Goal: Task Accomplishment & Management: Use online tool/utility

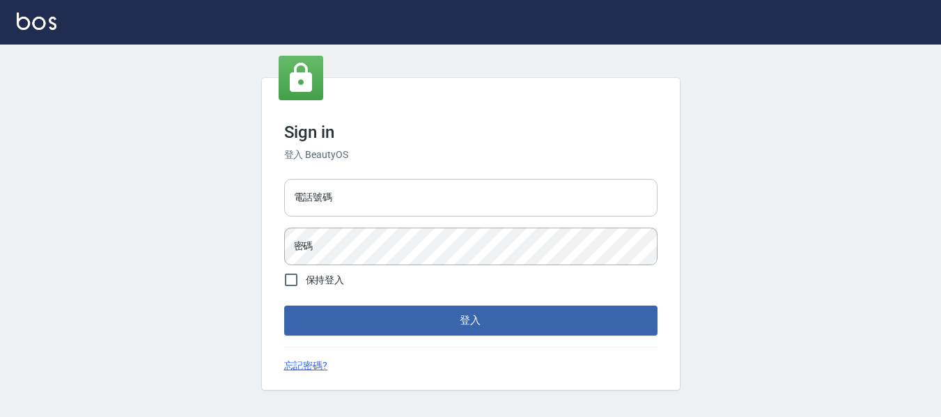
click at [371, 199] on input "電話號碼" at bounding box center [470, 198] width 373 height 38
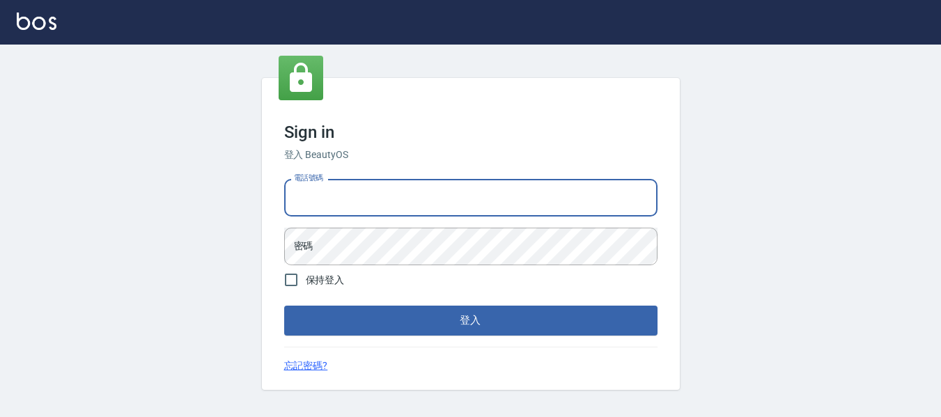
type input "82951313"
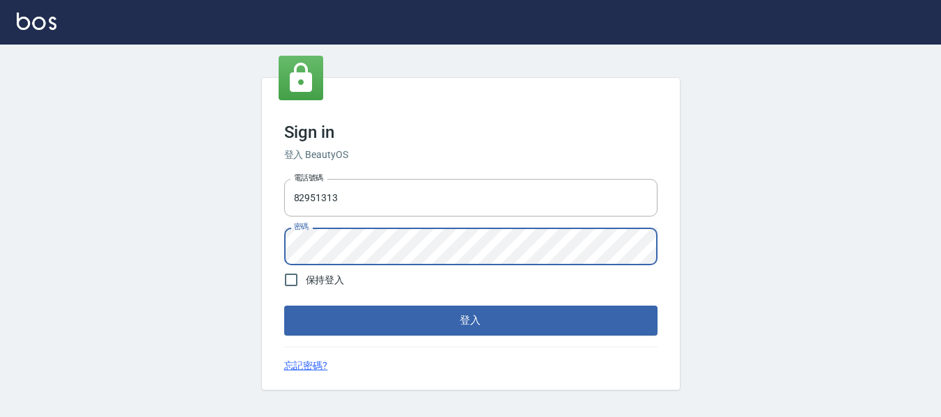
click at [284, 306] on button "登入" at bounding box center [470, 320] width 373 height 29
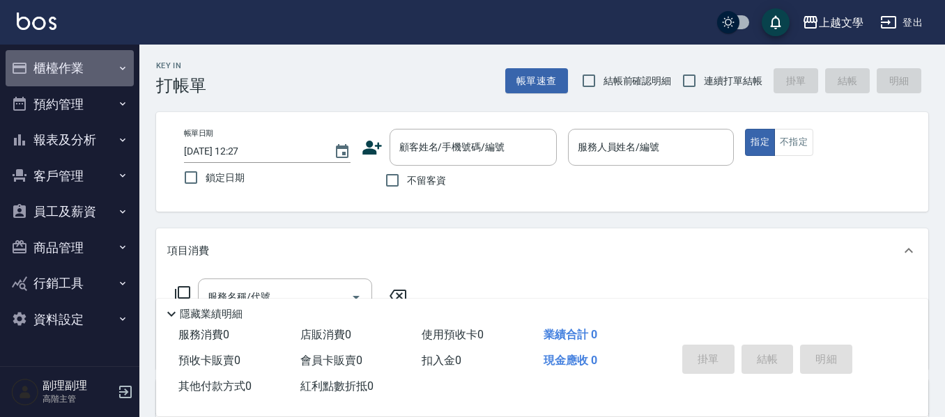
click at [52, 73] on button "櫃檯作業" at bounding box center [70, 68] width 128 height 36
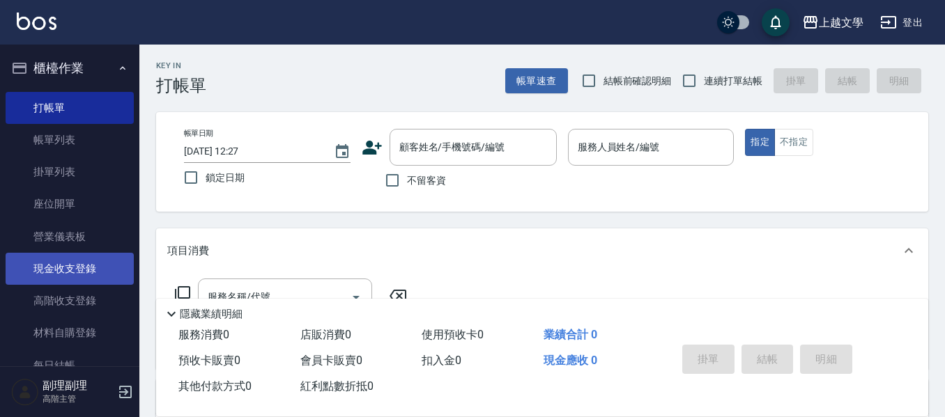
click at [89, 277] on link "現金收支登錄" at bounding box center [70, 269] width 128 height 32
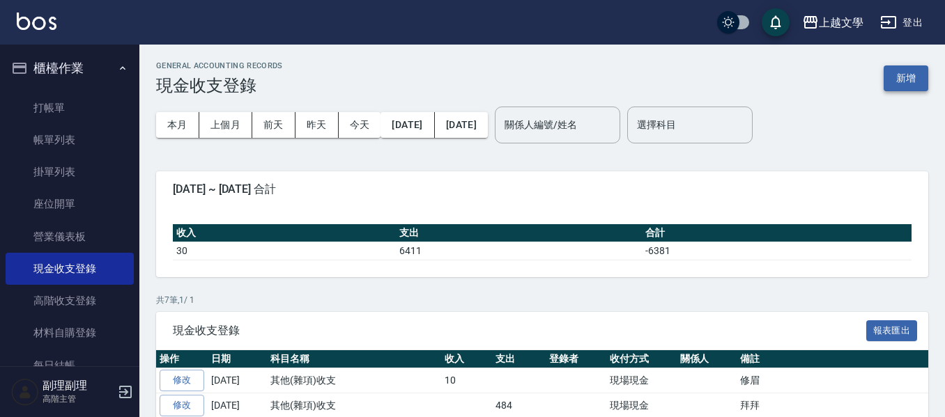
click at [927, 75] on div "GENERAL ACCOUNTING RECORDS 現金收支登錄 新增 本月 上個月 前天 昨天 今天 2025/08/01 2025/08/13 關係人編…" at bounding box center [541, 321] width 805 height 553
click at [902, 82] on button "新增" at bounding box center [905, 78] width 45 height 26
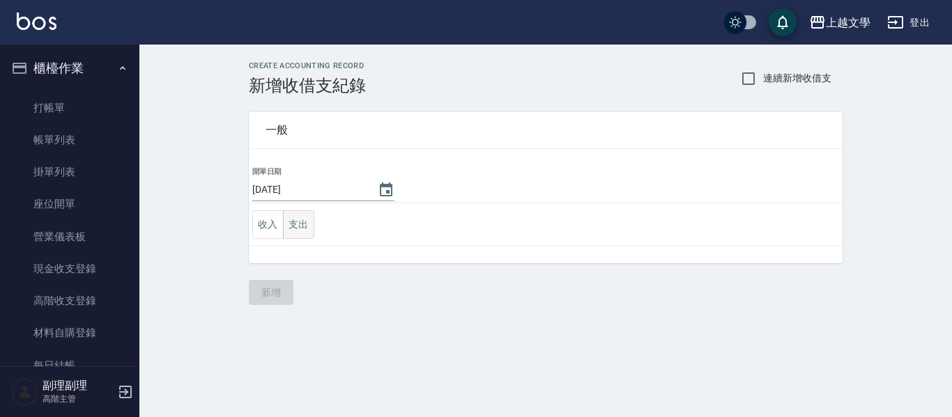
click at [303, 222] on button "支出" at bounding box center [298, 224] width 31 height 29
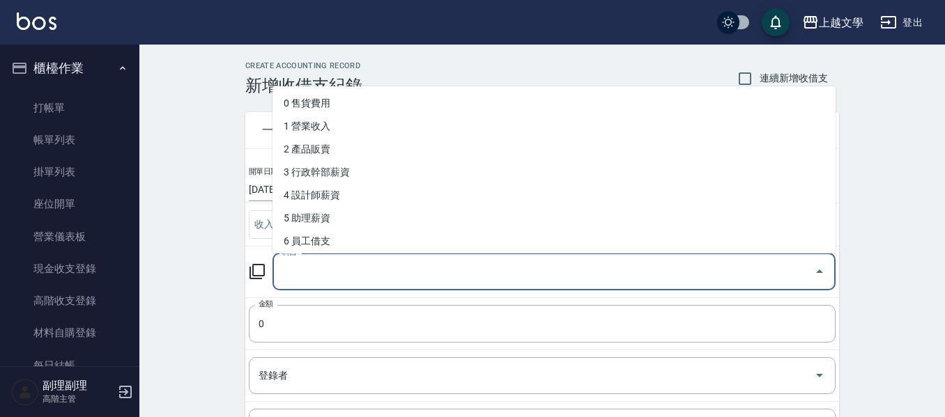
click at [299, 267] on input "科目" at bounding box center [543, 272] width 529 height 24
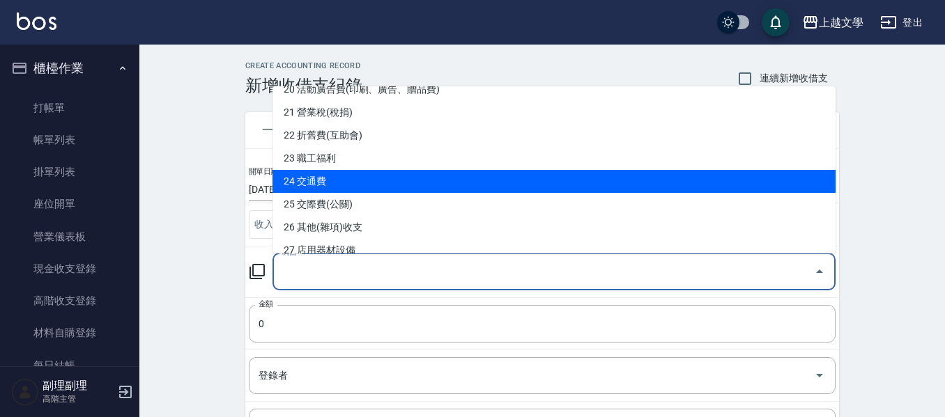
scroll to position [488, 0]
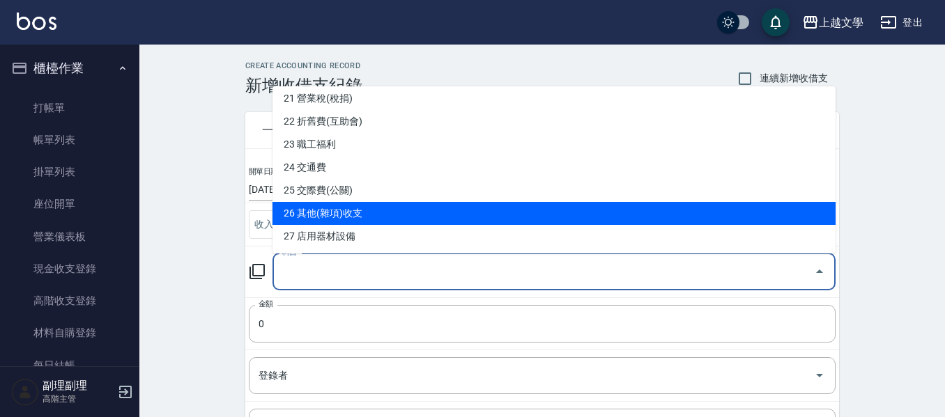
click at [353, 215] on li "26 其他(雜項)收支" at bounding box center [553, 213] width 563 height 23
type input "26 其他(雜項)收支"
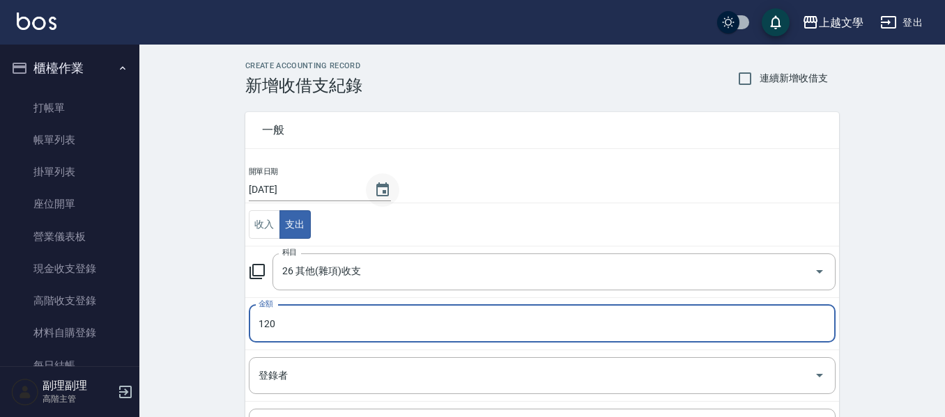
type input "120"
click at [379, 191] on icon "Choose date, selected date is 2025-08-13" at bounding box center [382, 190] width 13 height 14
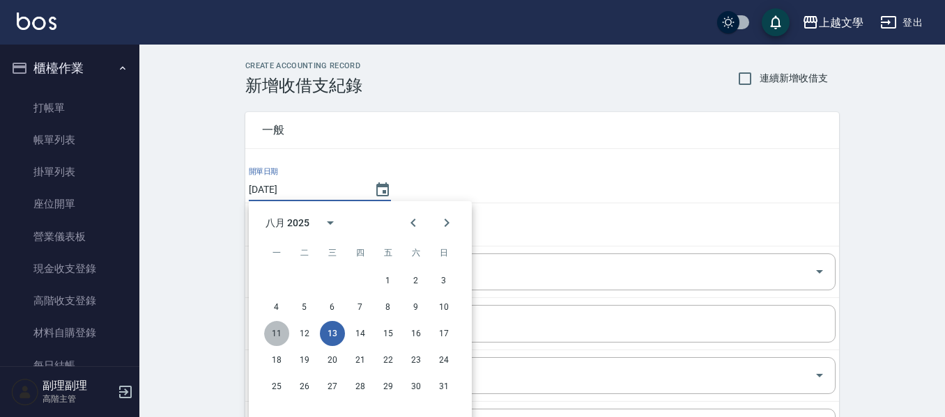
click at [274, 334] on button "11" at bounding box center [276, 333] width 25 height 25
type input "2025/08/11"
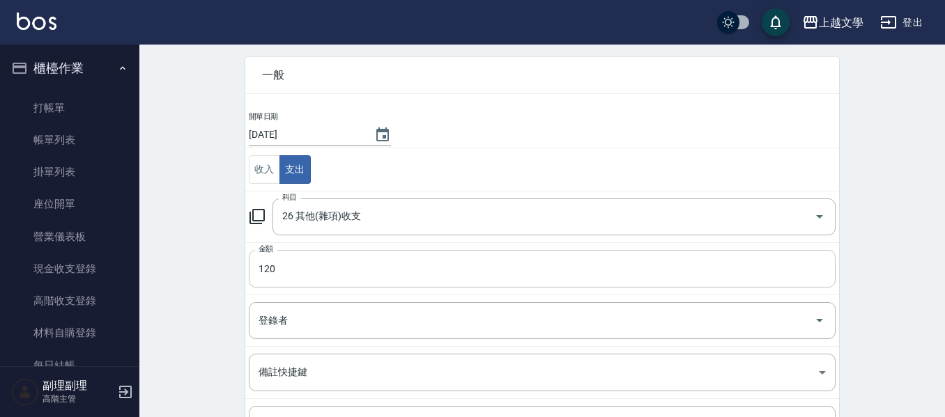
scroll to position [139, 0]
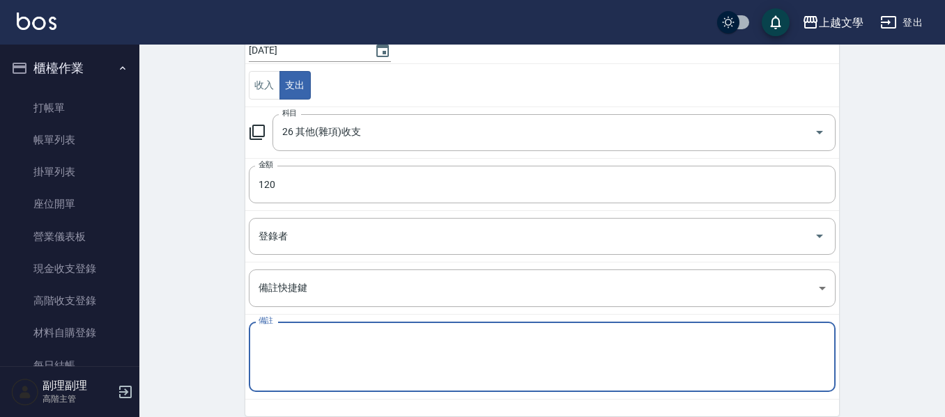
click at [326, 350] on textarea "備註" at bounding box center [541, 357] width 567 height 47
type textarea "年"
type textarea "嗹"
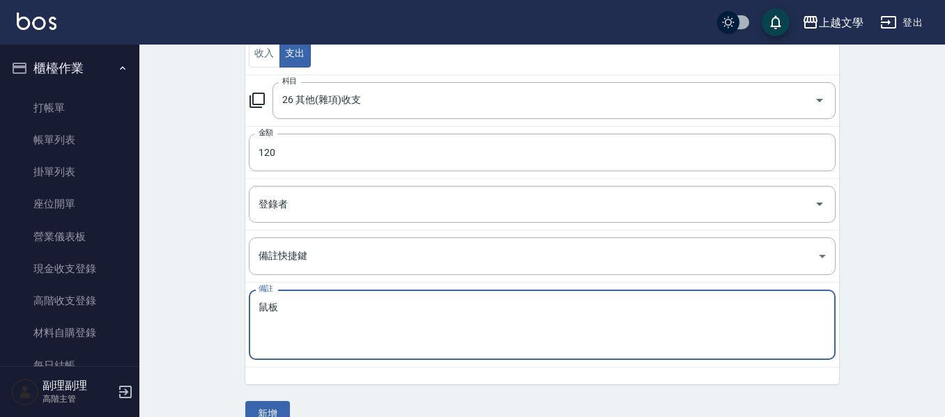
scroll to position [198, 0]
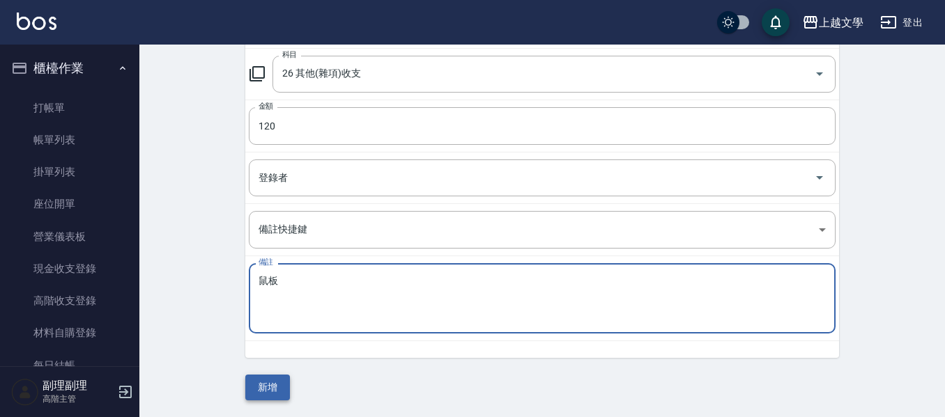
type textarea "鼠板"
click at [277, 385] on button "新增" at bounding box center [267, 388] width 45 height 26
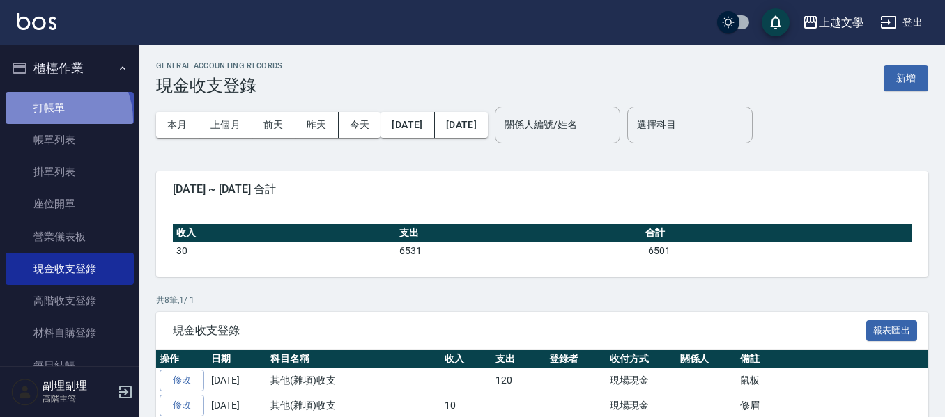
click at [49, 120] on link "打帳單" at bounding box center [70, 108] width 128 height 32
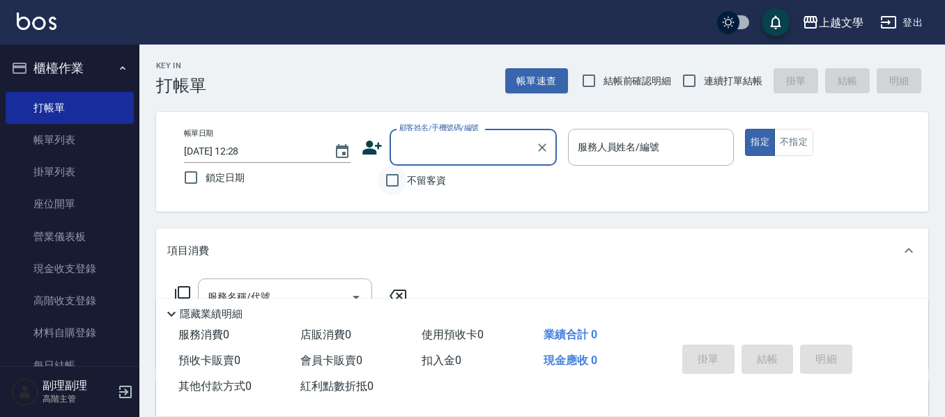
click at [395, 176] on input "不留客資" at bounding box center [392, 180] width 29 height 29
checkbox input "true"
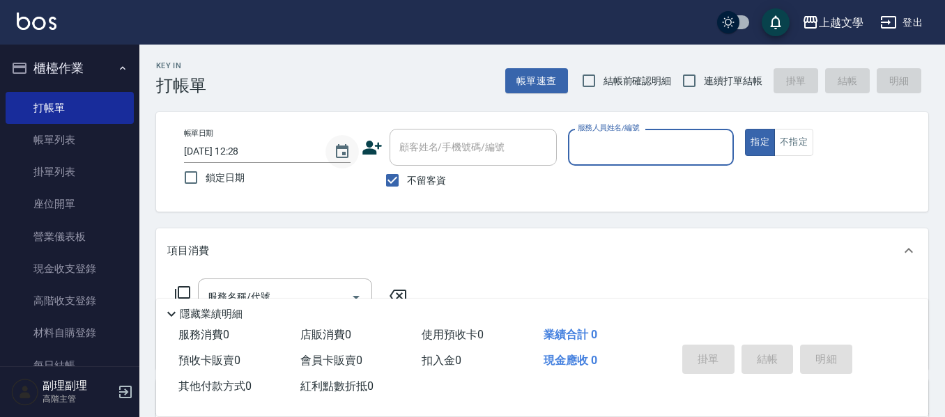
click at [345, 155] on icon "Choose date, selected date is 2025-08-13" at bounding box center [342, 151] width 13 height 14
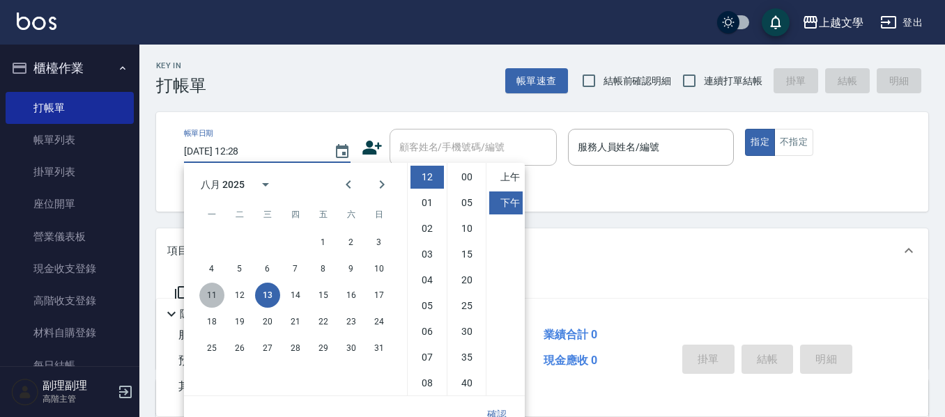
click at [215, 295] on button "11" at bounding box center [211, 295] width 25 height 25
type input "2025/08/11 12:28"
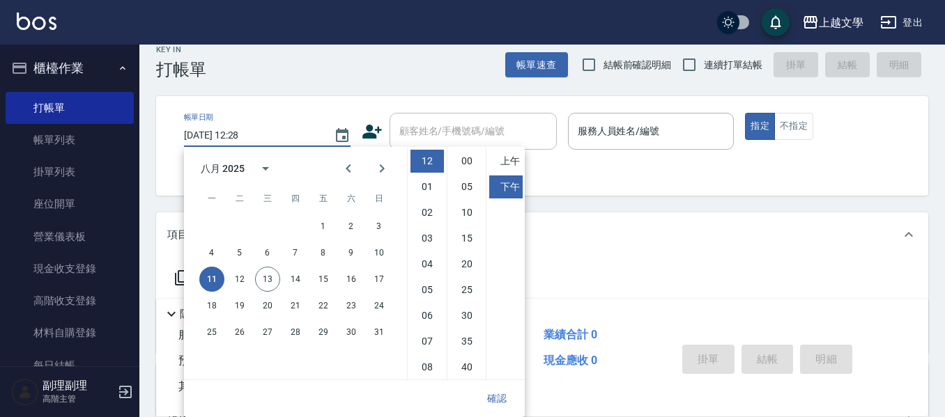
click at [492, 404] on button "確認" at bounding box center [496, 399] width 45 height 26
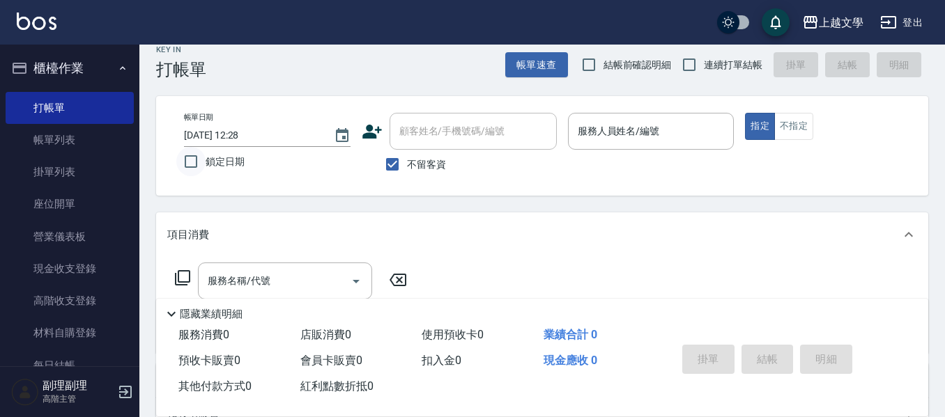
click at [201, 165] on input "鎖定日期" at bounding box center [190, 161] width 29 height 29
checkbox input "true"
click at [694, 64] on input "連續打單結帳" at bounding box center [688, 64] width 29 height 29
checkbox input "true"
click at [665, 138] on input "服務人員姓名/編號" at bounding box center [651, 131] width 154 height 24
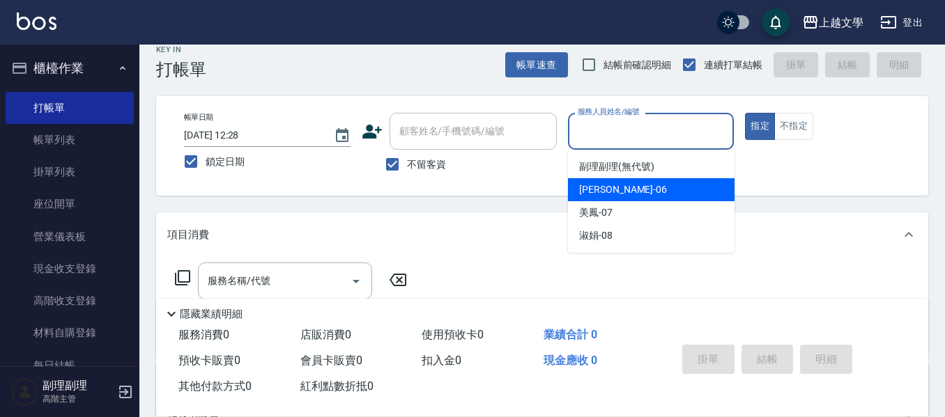
drag, startPoint x: 655, startPoint y: 199, endPoint x: 622, endPoint y: 199, distance: 32.7
click at [652, 199] on div "佳珍 -06" at bounding box center [651, 189] width 166 height 23
type input "佳珍-06"
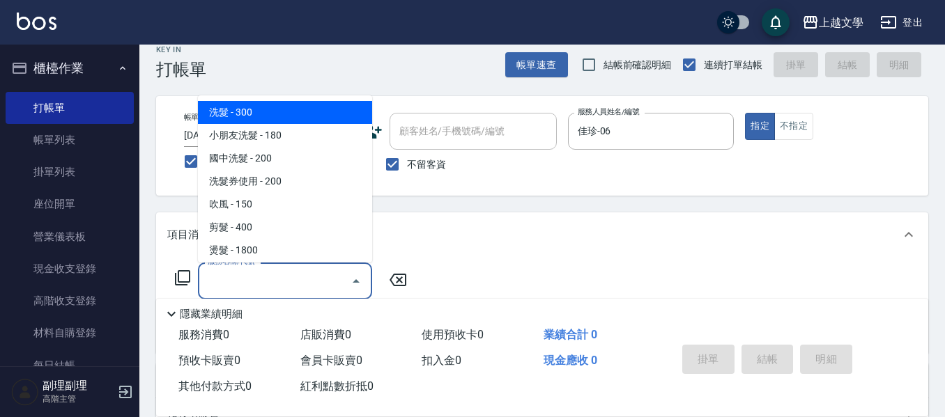
click at [267, 279] on input "服務名稱/代號" at bounding box center [274, 281] width 141 height 24
click at [280, 118] on span "洗髮 - 300" at bounding box center [285, 112] width 174 height 23
type input "洗髮(100)"
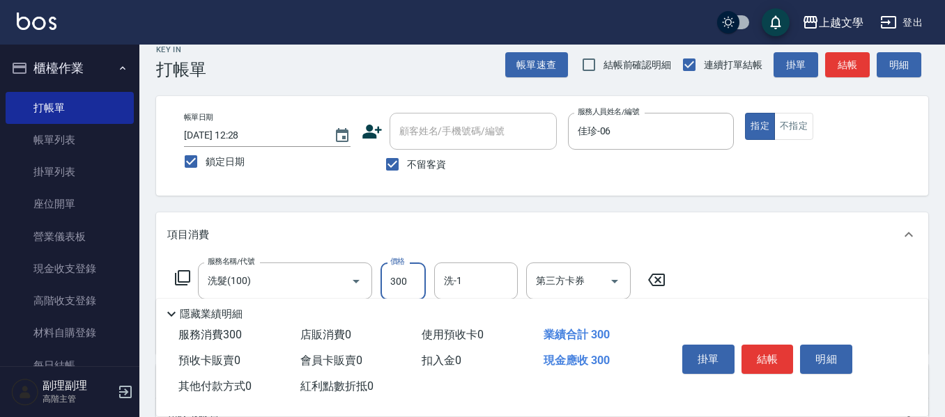
drag, startPoint x: 399, startPoint y: 288, endPoint x: 398, endPoint y: 263, distance: 25.1
click at [399, 288] on input "300" at bounding box center [402, 282] width 45 height 38
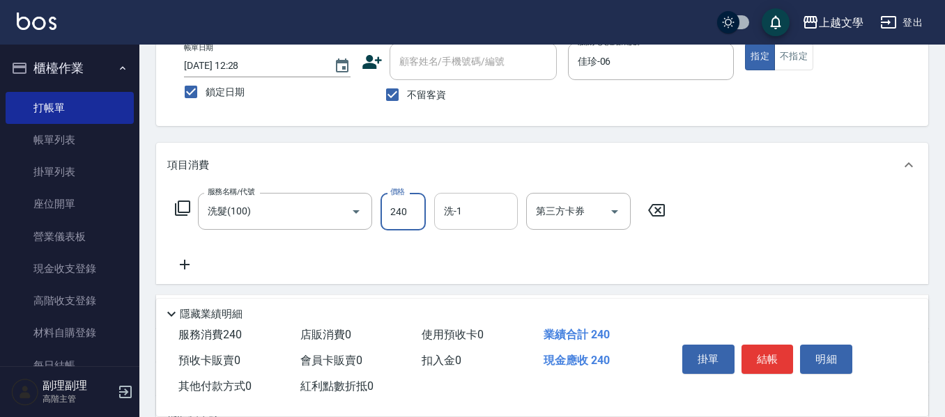
type input "240"
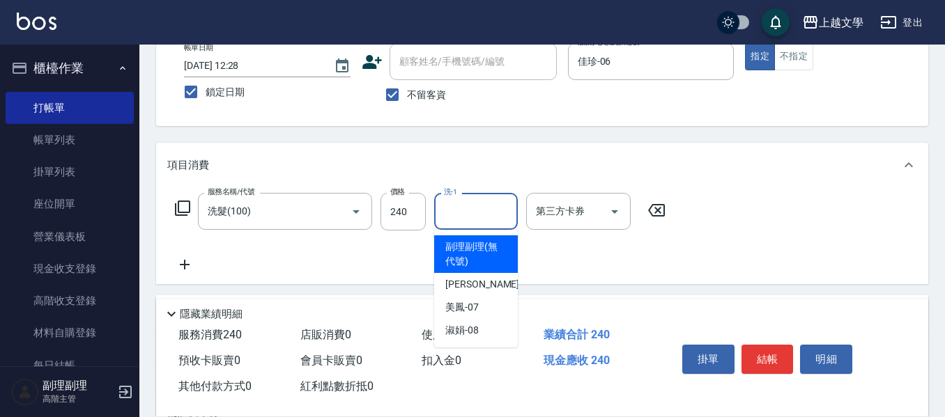
click at [465, 212] on input "洗-1" at bounding box center [475, 211] width 71 height 24
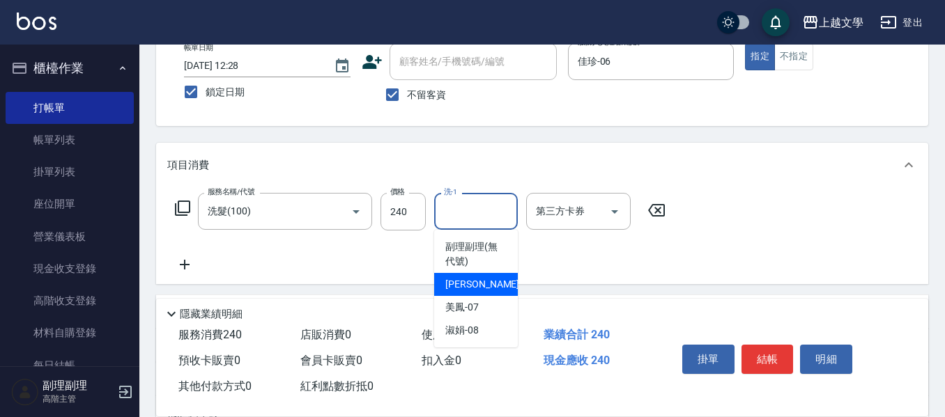
click at [467, 292] on div "佳珍 -06" at bounding box center [476, 284] width 84 height 23
type input "佳珍-06"
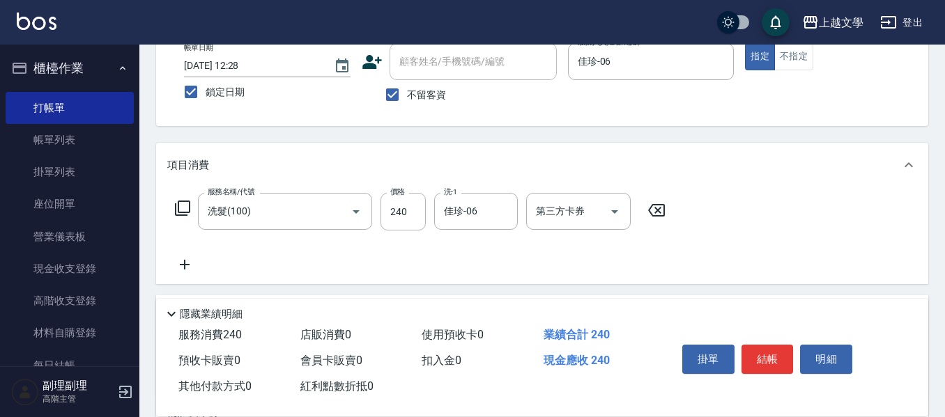
click at [188, 266] on icon at bounding box center [184, 264] width 35 height 17
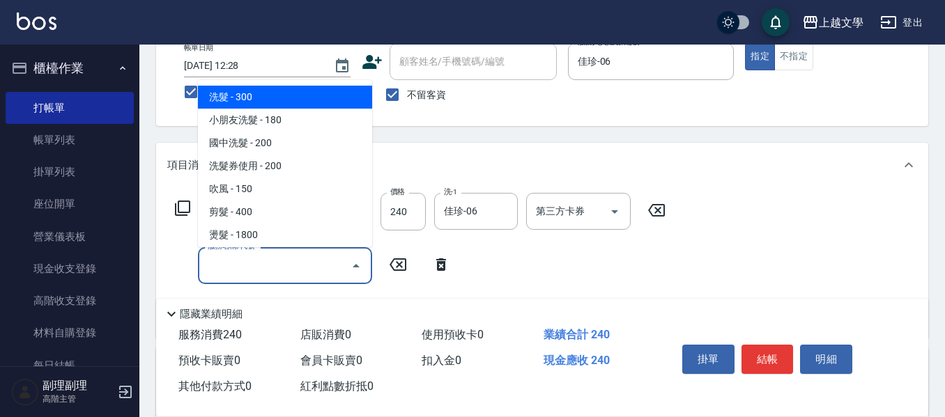
click at [242, 264] on input "服務名稱/代號" at bounding box center [274, 266] width 141 height 24
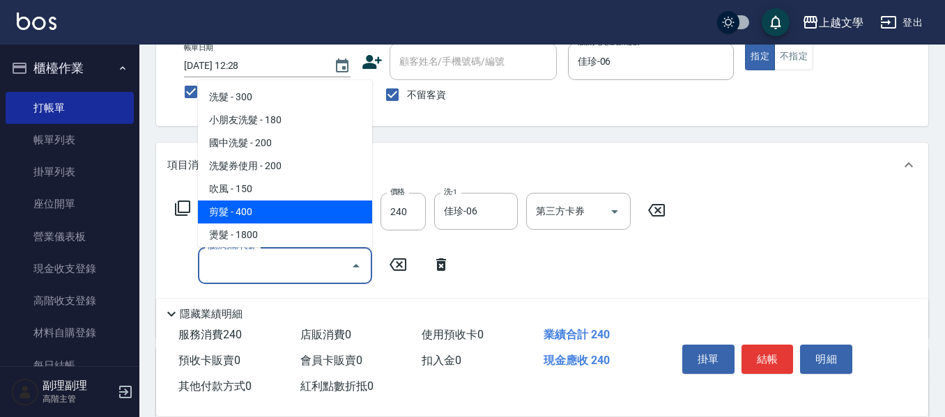
click at [268, 213] on span "剪髮 - 400" at bounding box center [285, 212] width 174 height 23
type input "剪髮(200)"
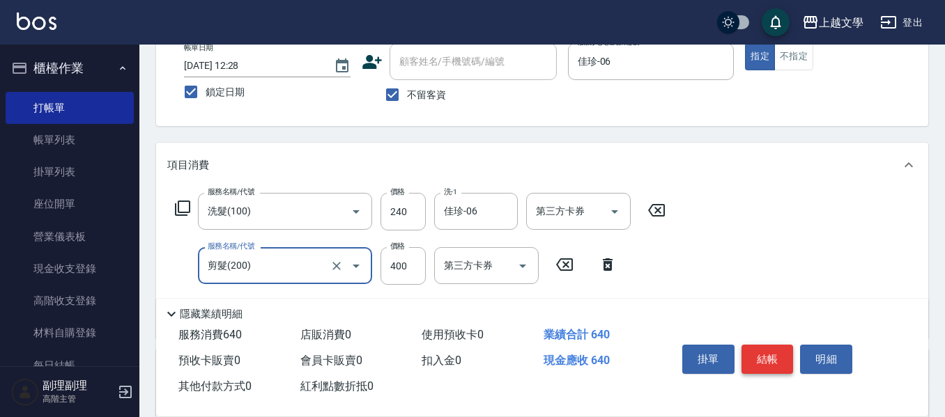
click at [776, 351] on button "結帳" at bounding box center [767, 359] width 52 height 29
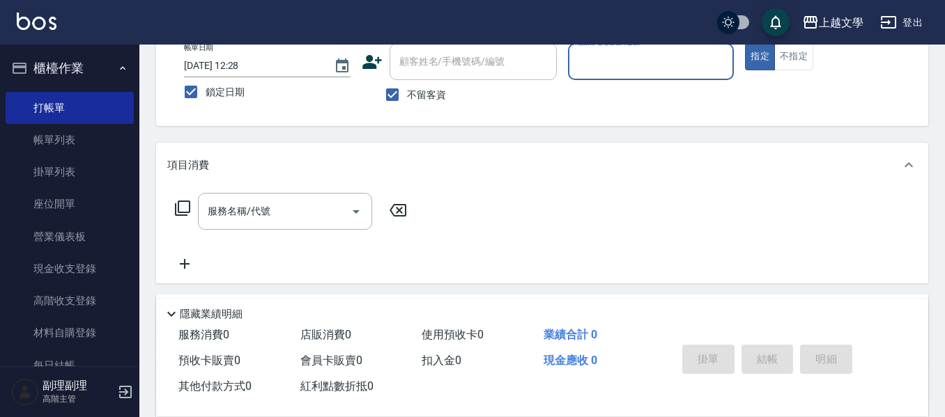
drag, startPoint x: 646, startPoint y: 68, endPoint x: 651, endPoint y: 75, distance: 8.5
click at [647, 67] on input "服務人員姓名/編號" at bounding box center [651, 61] width 154 height 24
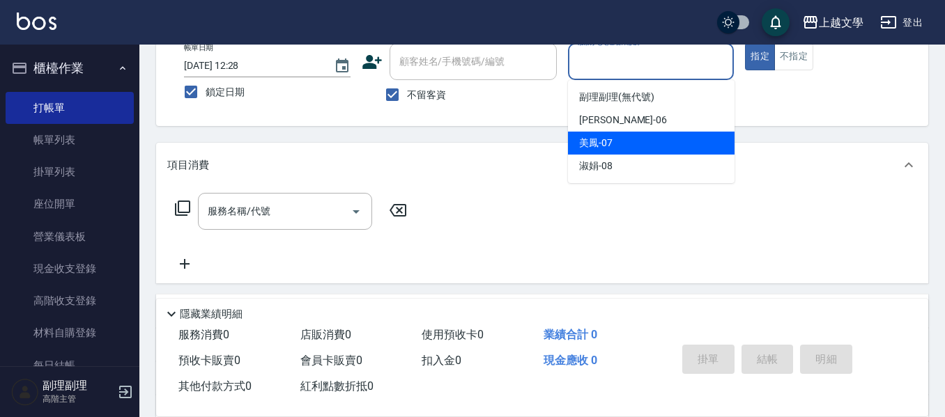
drag, startPoint x: 630, startPoint y: 135, endPoint x: 608, endPoint y: 141, distance: 23.0
click at [629, 137] on div "美鳳 -07" at bounding box center [651, 143] width 166 height 23
type input "美鳳-07"
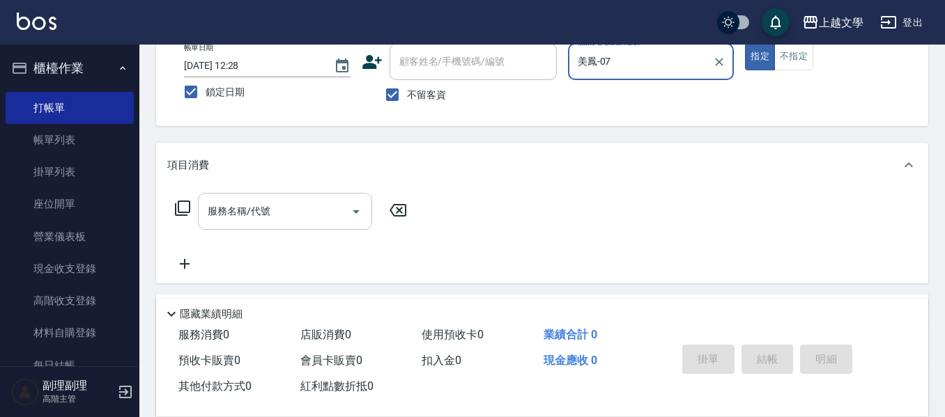
click at [306, 210] on input "服務名稱/代號" at bounding box center [274, 211] width 141 height 24
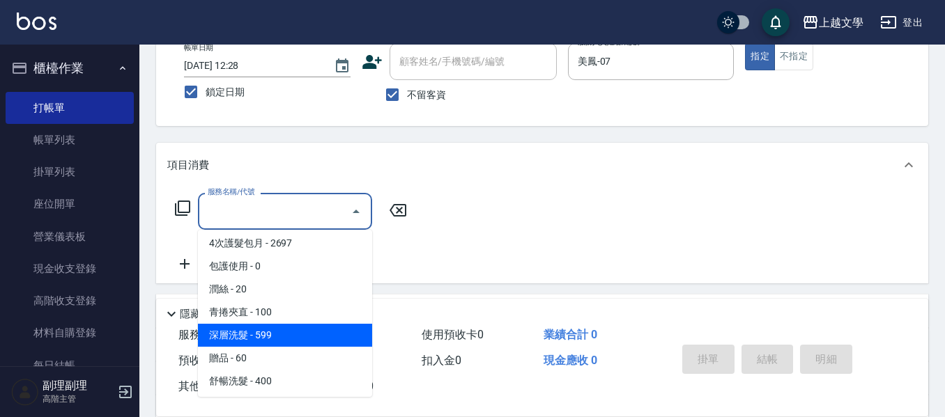
scroll to position [418, 0]
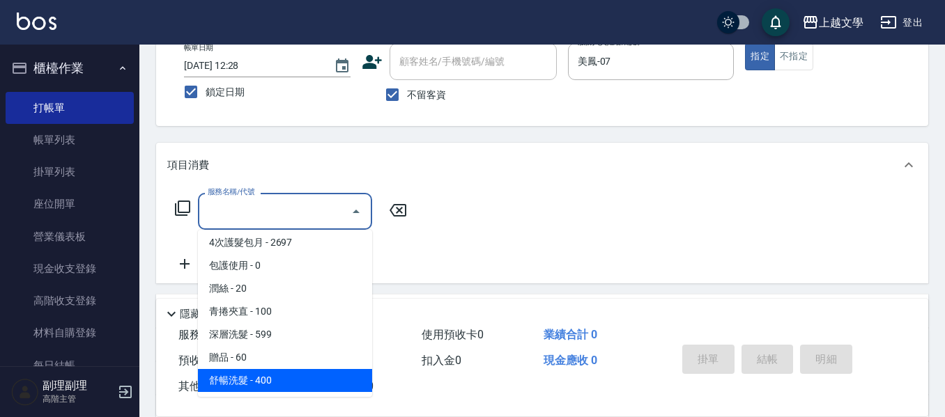
drag, startPoint x: 259, startPoint y: 388, endPoint x: 272, endPoint y: 381, distance: 14.3
click at [259, 387] on span "舒暢洗髮 - 400" at bounding box center [285, 380] width 174 height 23
type input "舒暢洗髮(10333)"
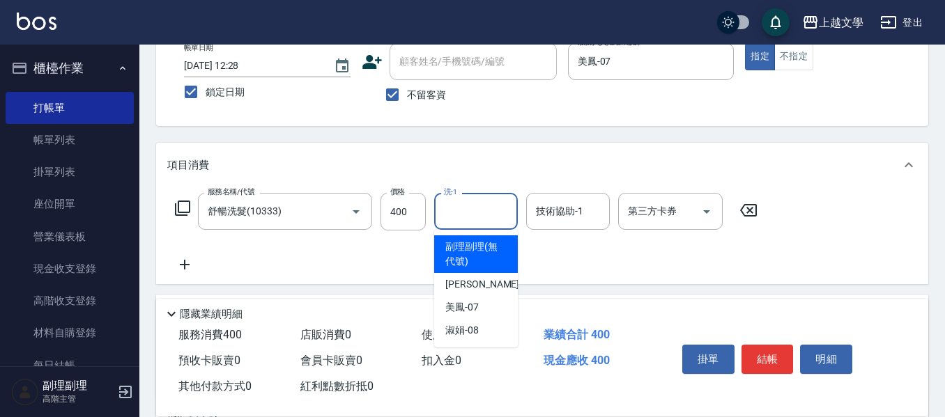
click at [464, 219] on input "洗-1" at bounding box center [475, 211] width 71 height 24
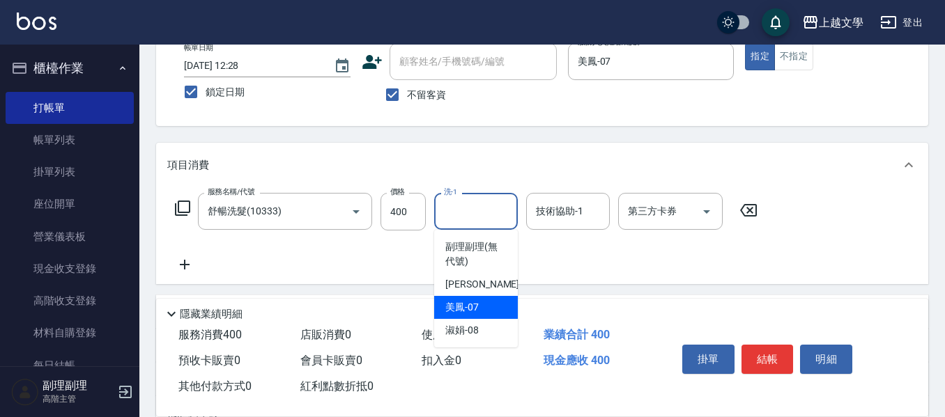
click at [474, 310] on span "美鳳 -07" at bounding box center [461, 307] width 33 height 15
type input "美鳳-07"
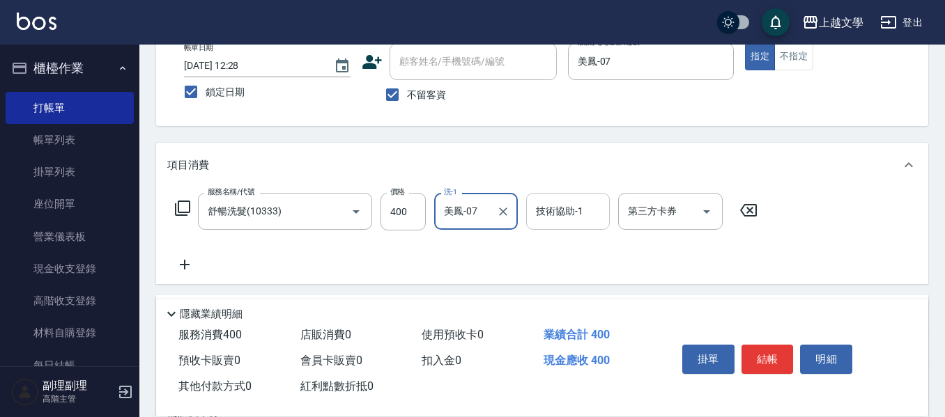
click at [540, 217] on input "技術協助-1" at bounding box center [567, 211] width 71 height 24
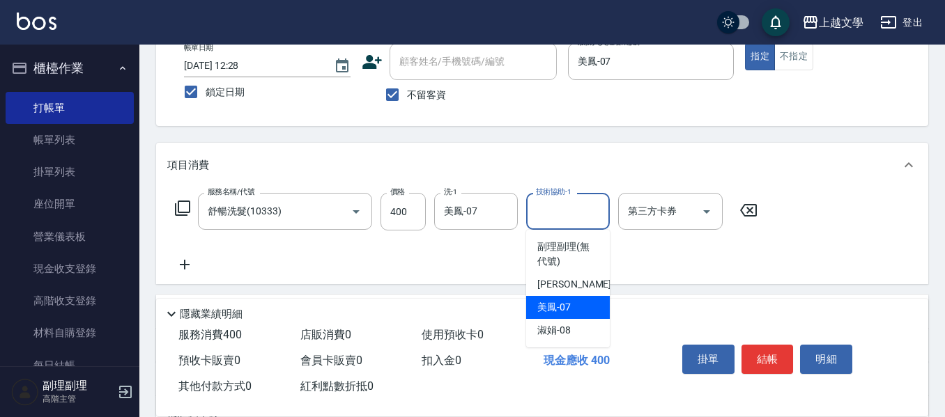
drag, startPoint x: 552, startPoint y: 304, endPoint x: 422, endPoint y: 289, distance: 131.1
click at [552, 304] on span "美鳳 -07" at bounding box center [553, 307] width 33 height 15
type input "美鳳-07"
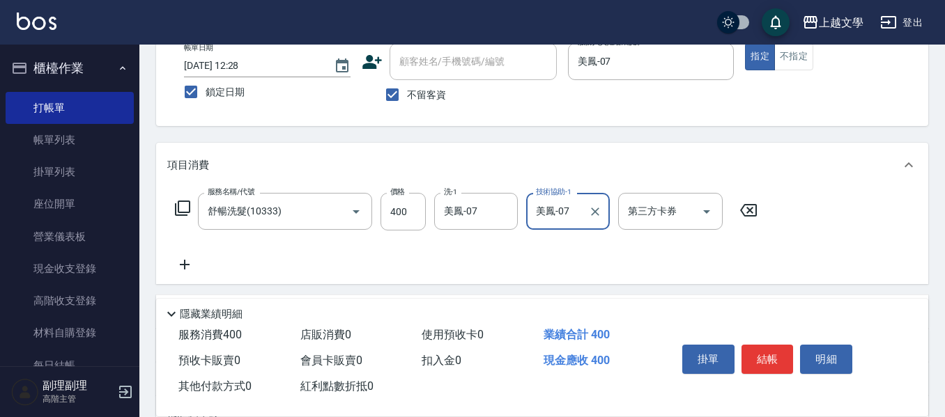
click at [187, 266] on icon at bounding box center [184, 264] width 35 height 17
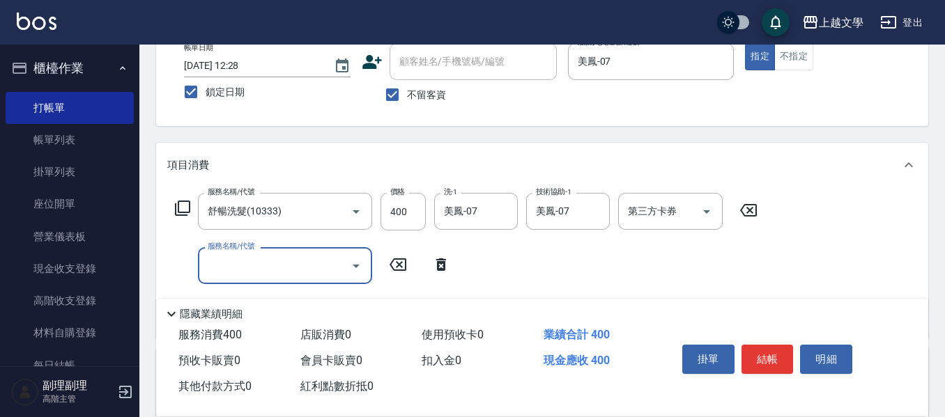
click at [217, 262] on input "服務名稱/代號" at bounding box center [274, 266] width 141 height 24
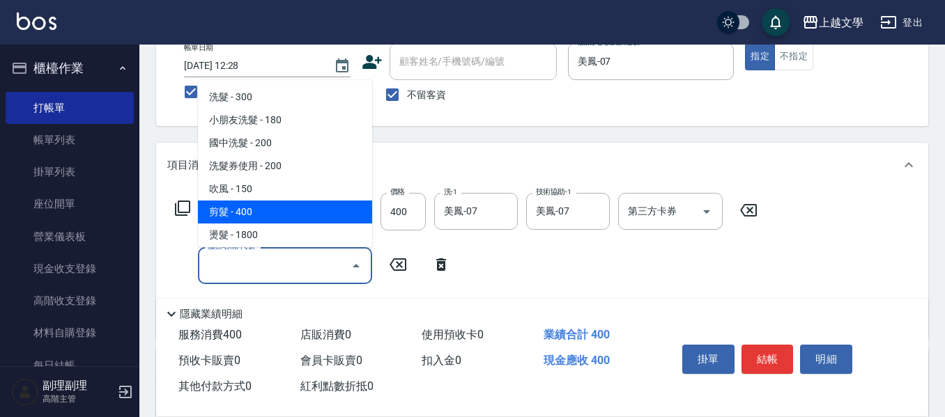
click at [239, 212] on span "剪髮 - 400" at bounding box center [285, 212] width 174 height 23
type input "剪髮(200)"
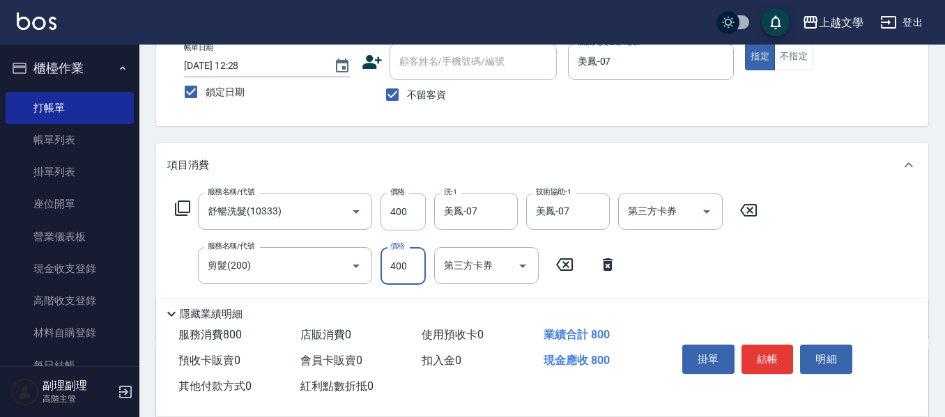
click at [406, 273] on input "400" at bounding box center [402, 266] width 45 height 38
type input "640"
click at [771, 359] on button "結帳" at bounding box center [767, 359] width 52 height 29
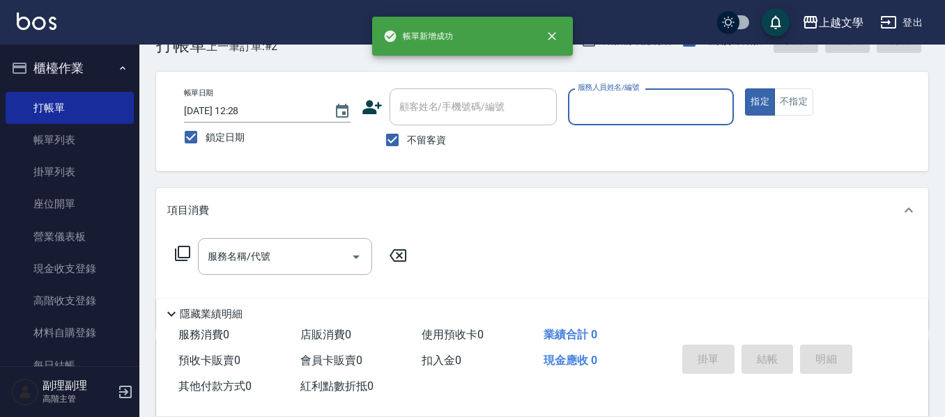
scroll to position [16, 0]
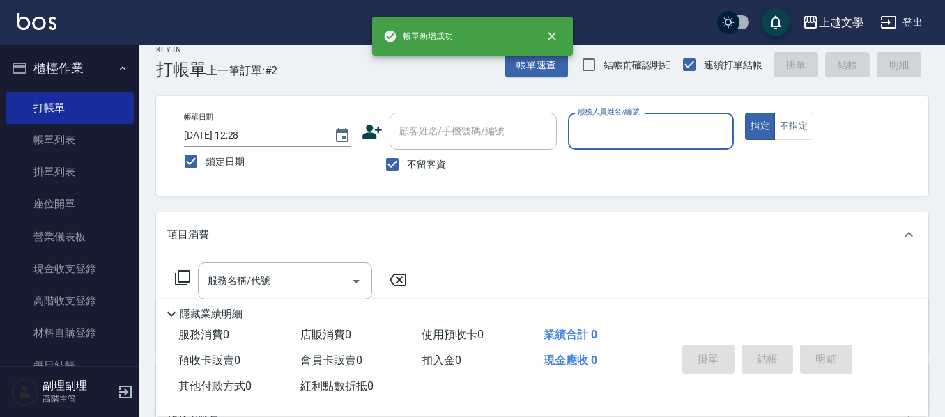
drag, startPoint x: 400, startPoint y: 166, endPoint x: 412, endPoint y: 151, distance: 19.3
click at [401, 164] on input "不留客資" at bounding box center [392, 164] width 29 height 29
checkbox input "false"
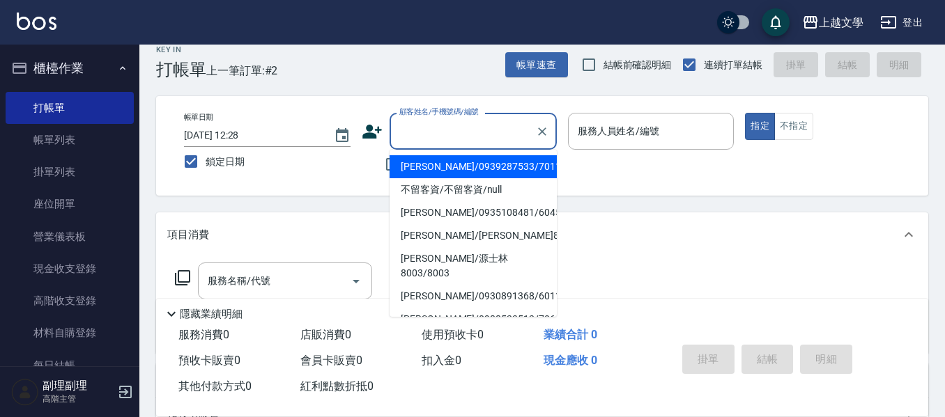
click at [428, 135] on input "顧客姓名/手機號碼/編號" at bounding box center [463, 131] width 134 height 24
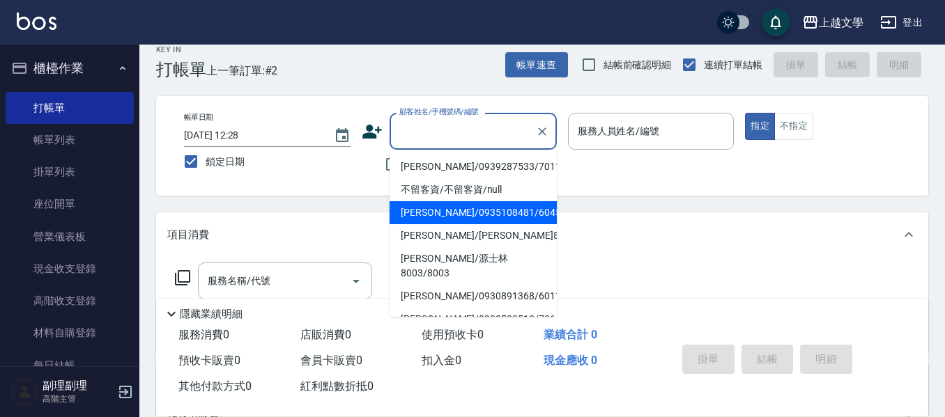
click at [457, 214] on li "黃美玉/0935108481/6045" at bounding box center [472, 212] width 167 height 23
type input "黃美玉/0935108481/6045"
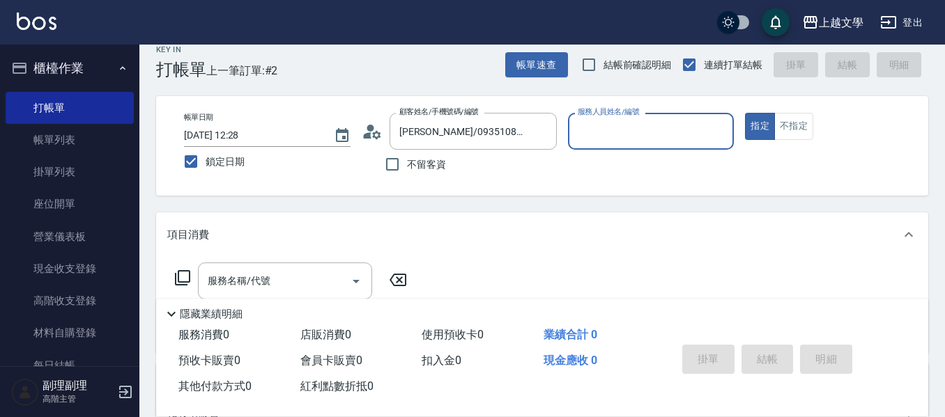
drag, startPoint x: 630, startPoint y: 126, endPoint x: 625, endPoint y: 141, distance: 15.7
click at [630, 127] on input "服務人員姓名/編號" at bounding box center [651, 131] width 154 height 24
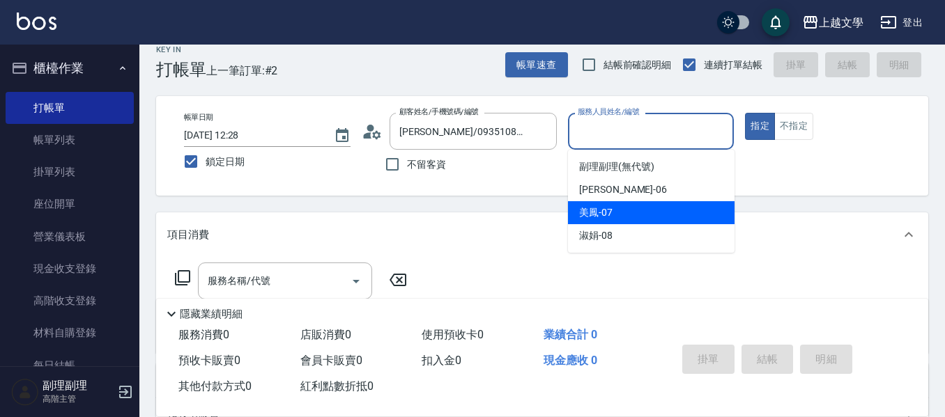
click at [610, 210] on span "美鳳 -07" at bounding box center [595, 212] width 33 height 15
type input "美鳳-07"
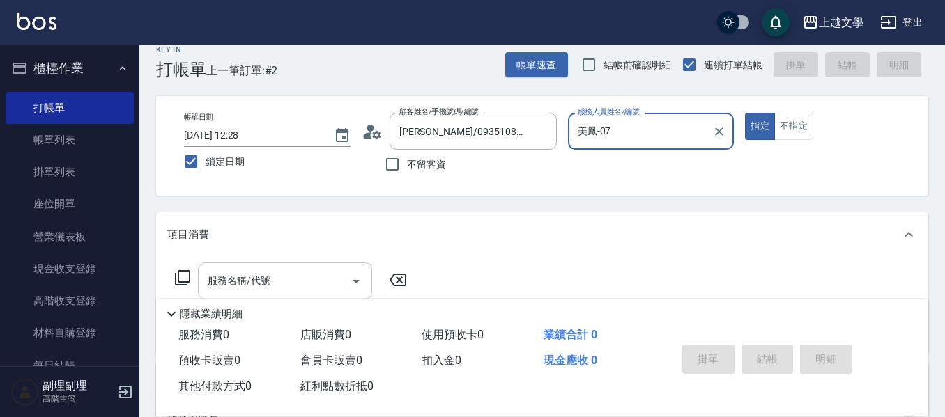
click at [261, 276] on input "服務名稱/代號" at bounding box center [274, 281] width 141 height 24
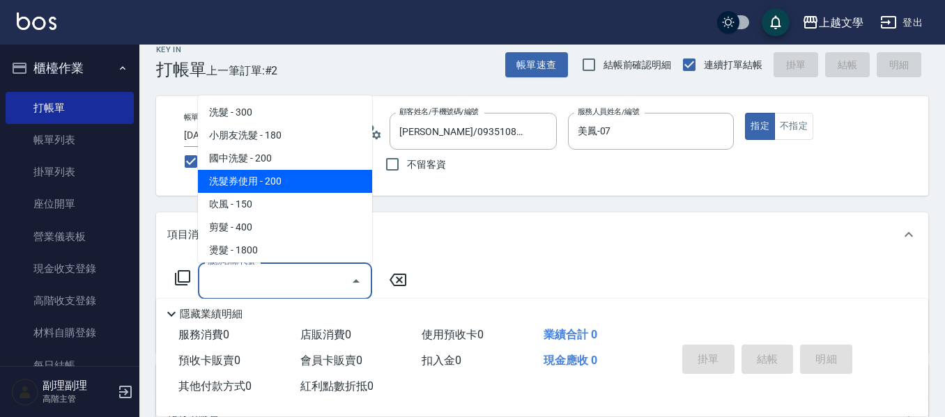
click at [262, 182] on span "洗髮券使用 - 200" at bounding box center [285, 181] width 174 height 23
type input "洗髮券使用(105)"
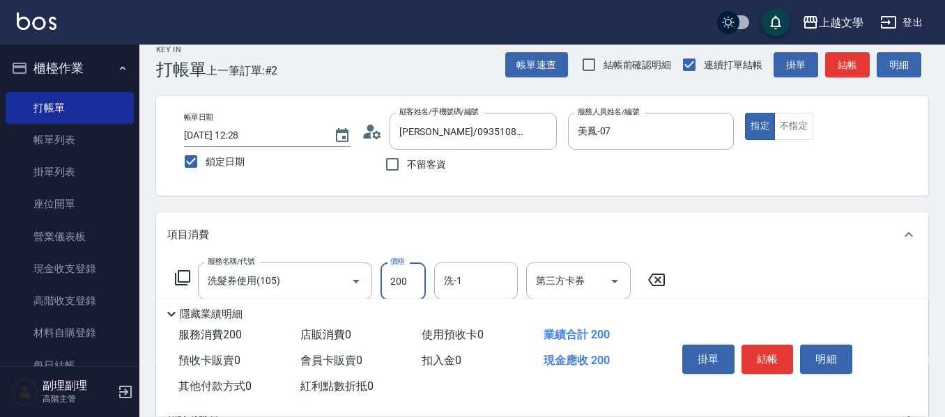
drag, startPoint x: 412, startPoint y: 281, endPoint x: 403, endPoint y: 267, distance: 16.4
click at [412, 281] on input "200" at bounding box center [402, 282] width 45 height 38
type input "250"
click at [474, 284] on input "洗-1" at bounding box center [475, 281] width 71 height 24
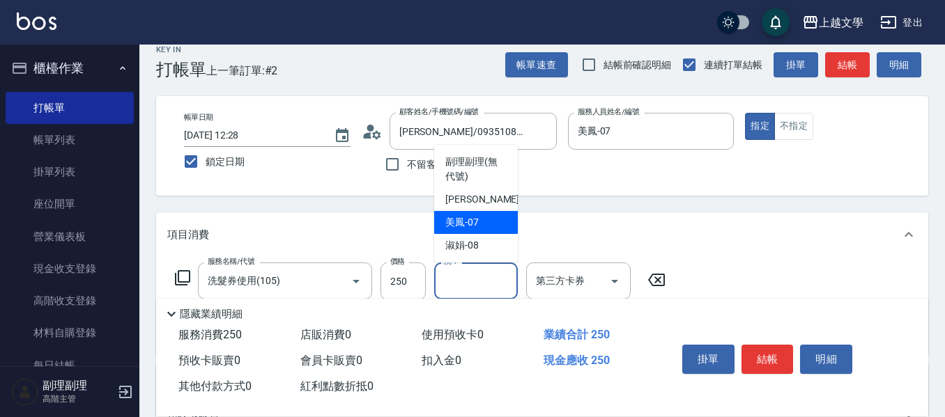
click at [480, 217] on div "美鳳 -07" at bounding box center [476, 222] width 84 height 23
type input "美鳳-07"
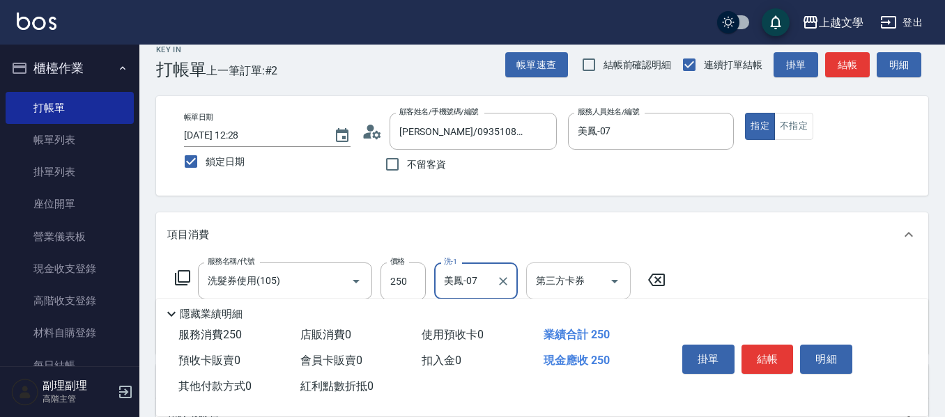
click at [582, 278] on input "第三方卡券" at bounding box center [567, 281] width 71 height 24
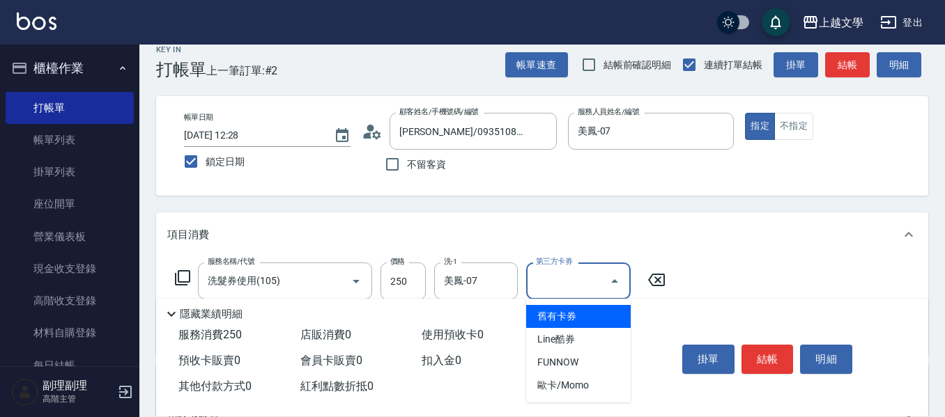
click at [591, 323] on span "舊有卡券" at bounding box center [578, 316] width 104 height 23
type input "舊有卡券"
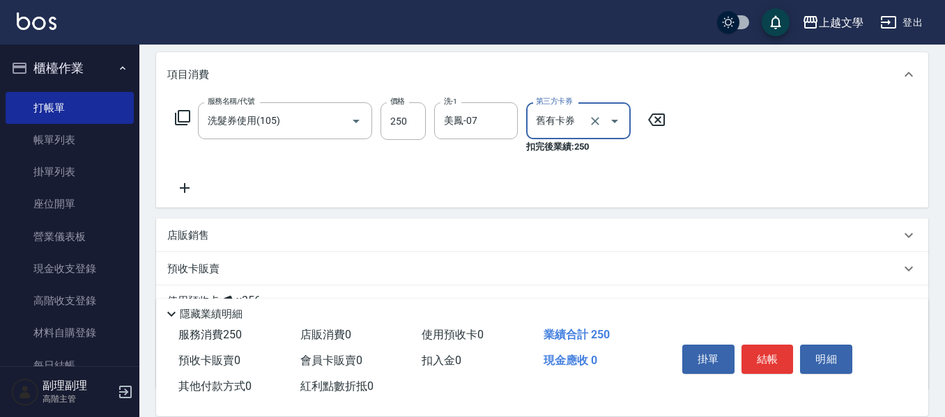
scroll to position [225, 0]
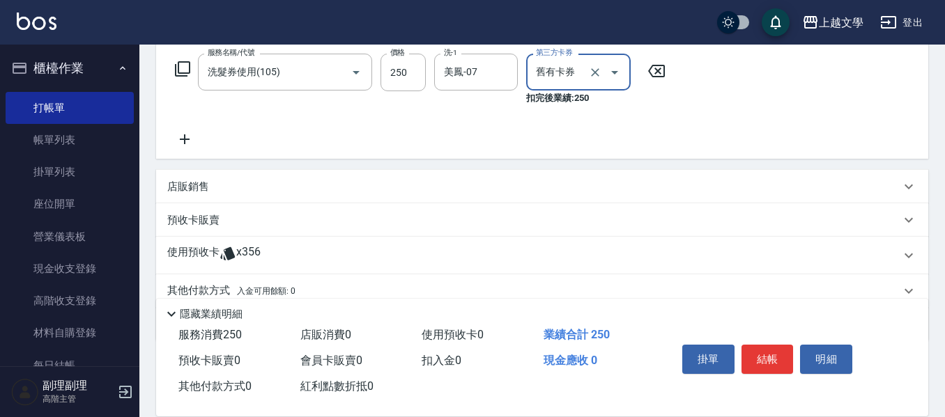
click at [223, 224] on div "預收卡販賣" at bounding box center [533, 220] width 733 height 15
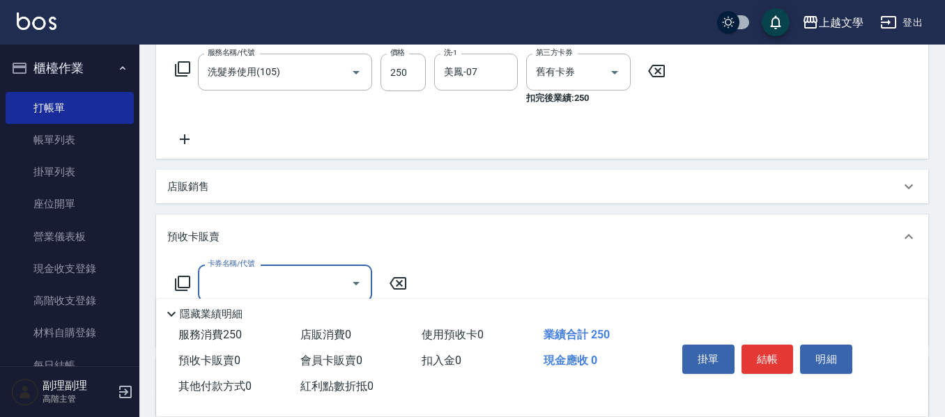
scroll to position [0, 0]
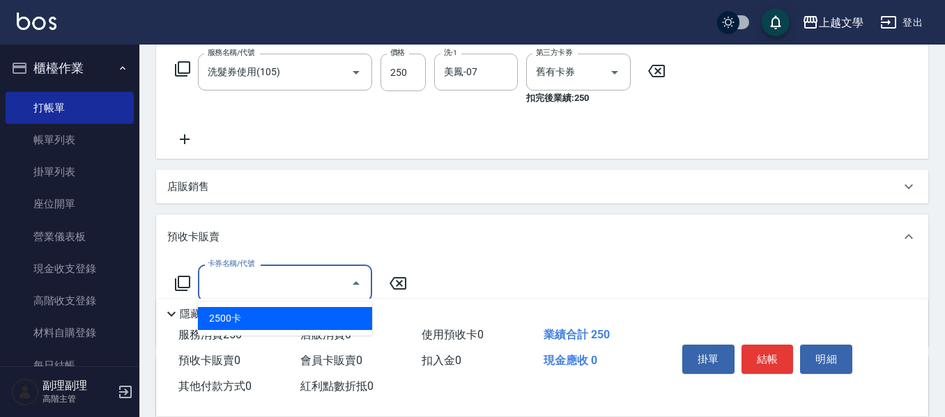
click at [230, 277] on input "卡券名稱/代號" at bounding box center [274, 283] width 141 height 24
click at [233, 313] on span "2500卡" at bounding box center [285, 318] width 174 height 23
type input "2500卡(900)"
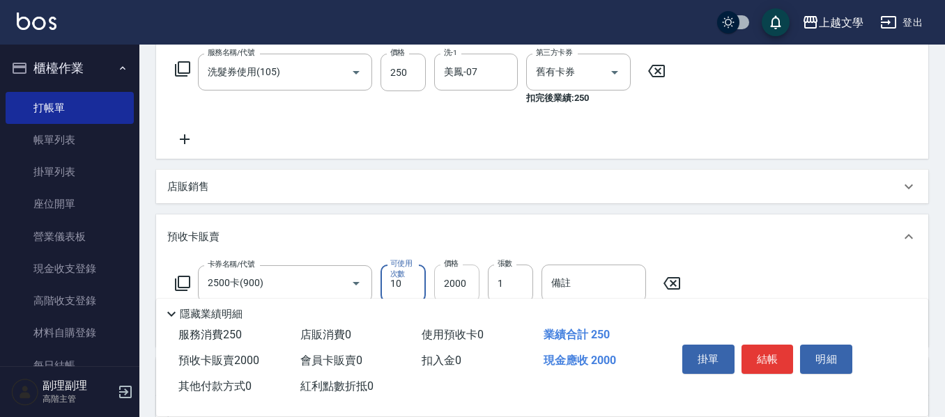
click at [451, 282] on input "2000" at bounding box center [456, 284] width 45 height 38
type input "2500"
click at [764, 348] on button "結帳" at bounding box center [767, 359] width 52 height 29
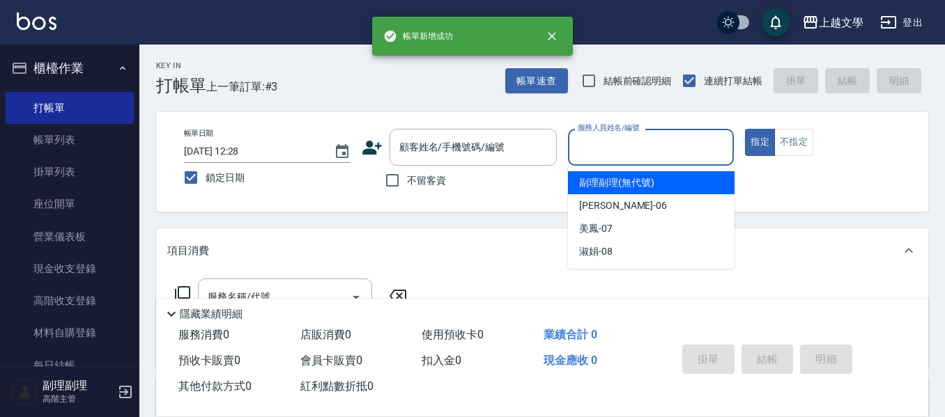
click at [574, 146] on input "服務人員姓名/編號" at bounding box center [651, 147] width 154 height 24
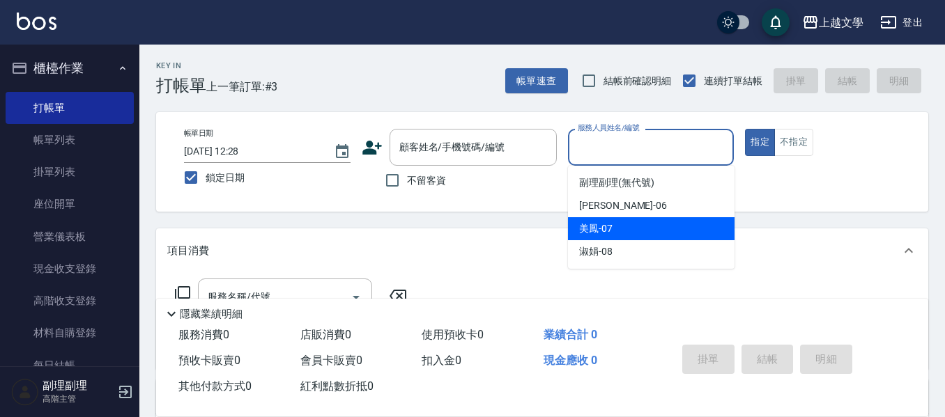
click at [604, 234] on span "美鳳 -07" at bounding box center [595, 229] width 33 height 15
type input "美鳳-07"
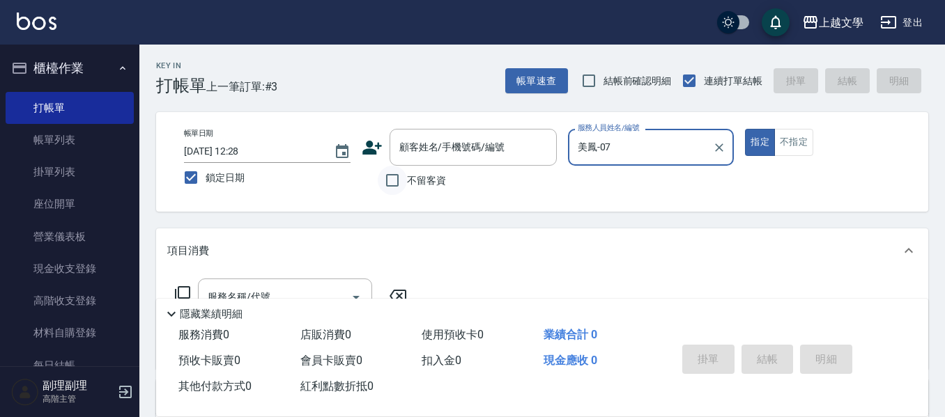
click at [379, 180] on input "不留客資" at bounding box center [392, 180] width 29 height 29
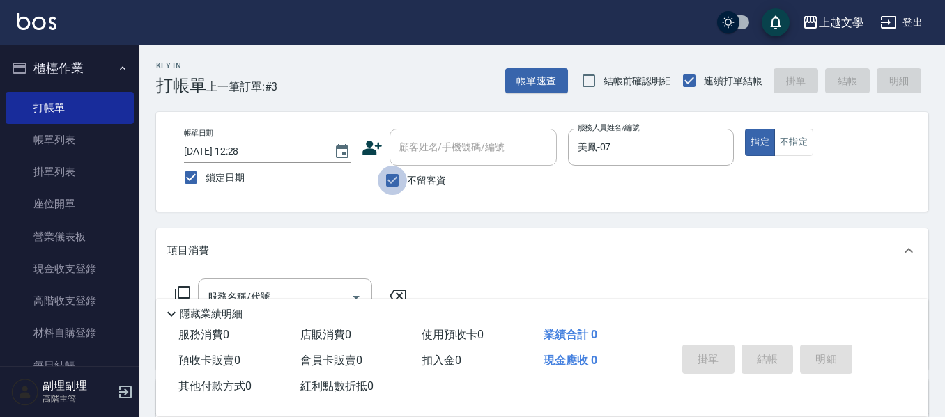
click at [383, 178] on input "不留客資" at bounding box center [392, 180] width 29 height 29
checkbox input "true"
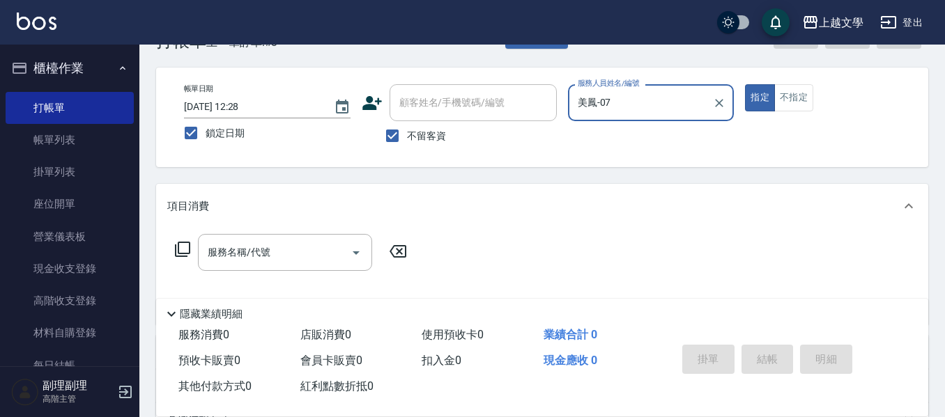
scroll to position [70, 0]
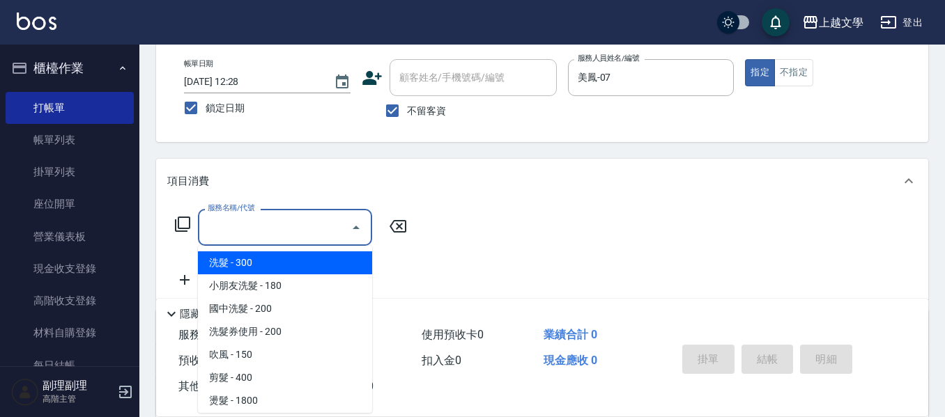
click at [280, 219] on input "服務名稱/代號" at bounding box center [274, 227] width 141 height 24
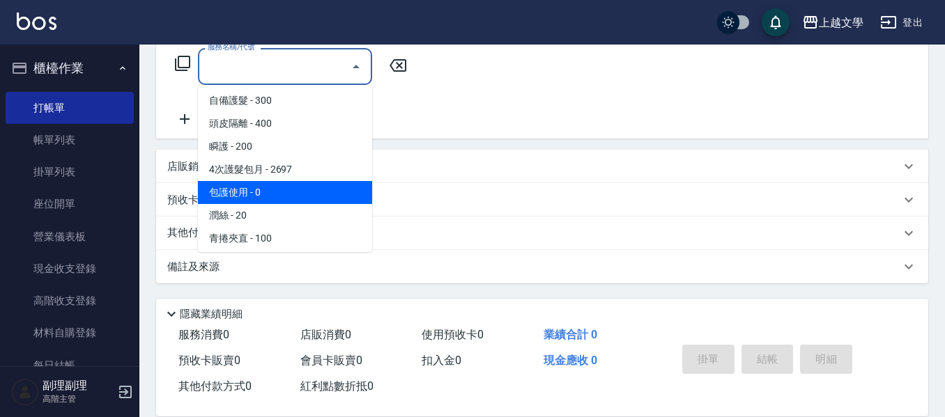
scroll to position [348, 0]
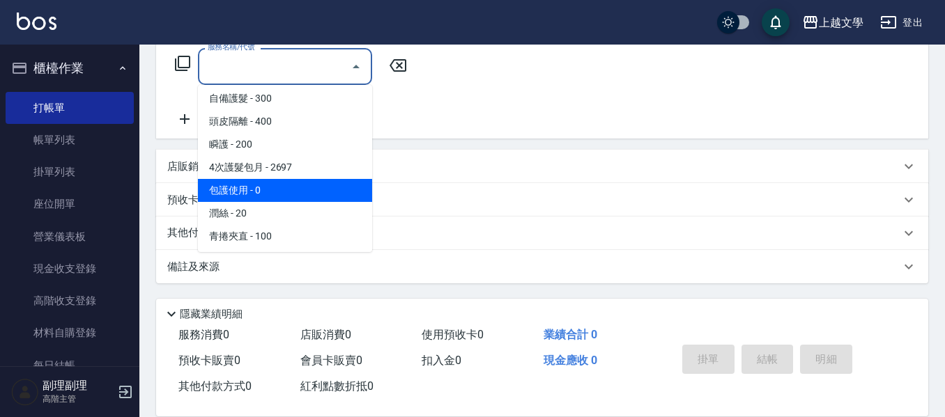
click at [277, 192] on span "包護使用 - 0" at bounding box center [285, 190] width 174 height 23
type input "包護使用(506)"
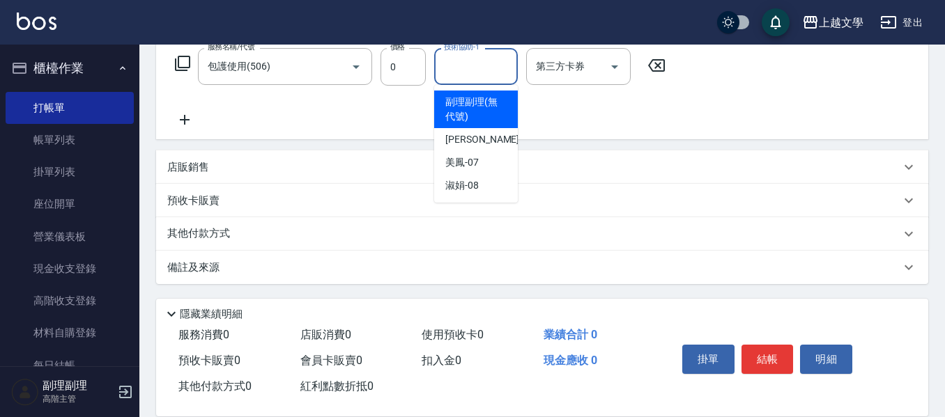
drag, startPoint x: 489, startPoint y: 65, endPoint x: 488, endPoint y: 83, distance: 17.5
click at [490, 67] on input "技術協助-1" at bounding box center [475, 66] width 71 height 24
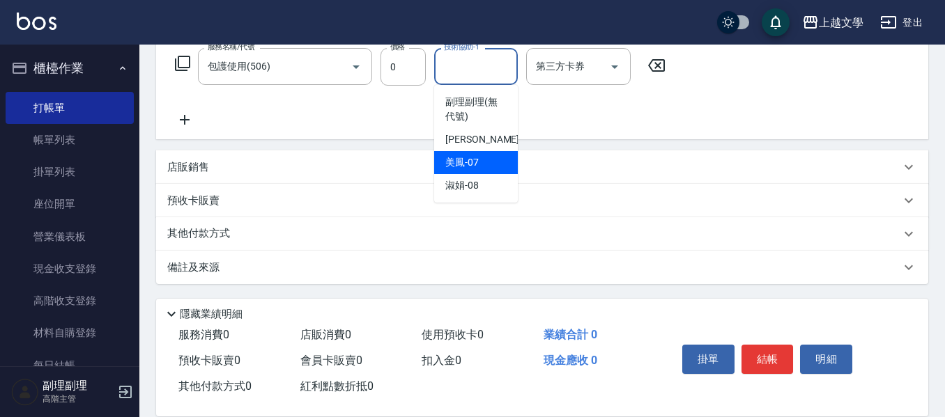
click at [470, 156] on span "美鳳 -07" at bounding box center [461, 162] width 33 height 15
type input "美鳳-07"
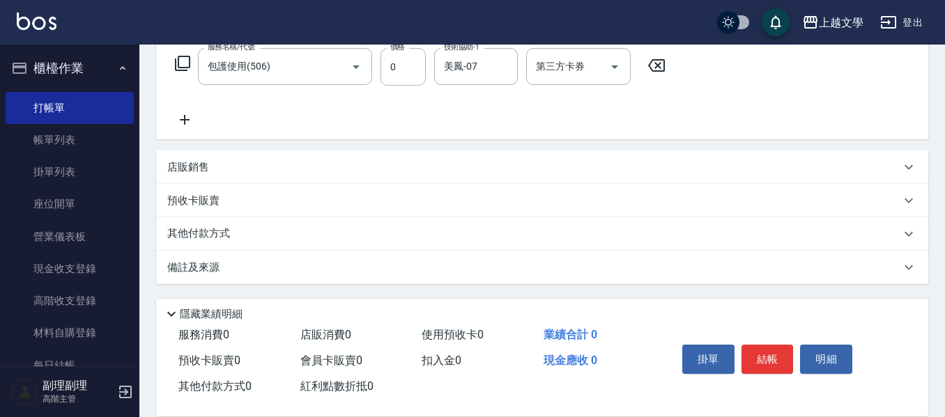
click at [186, 121] on icon at bounding box center [184, 119] width 35 height 17
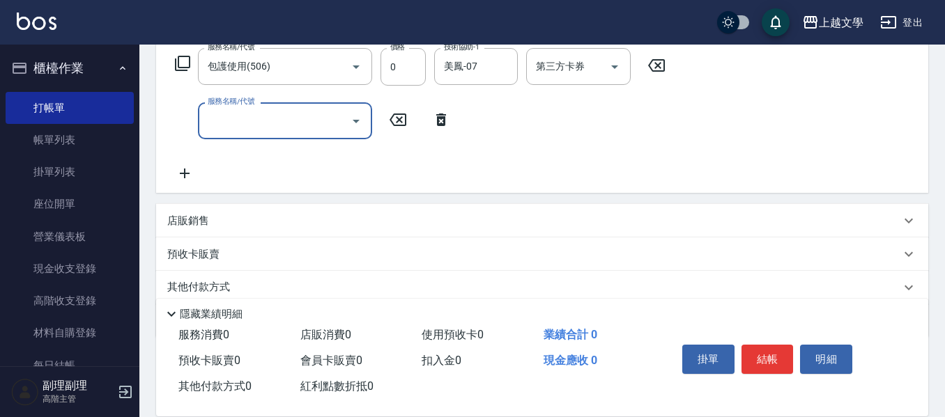
click at [231, 125] on input "服務名稱/代號" at bounding box center [274, 121] width 141 height 24
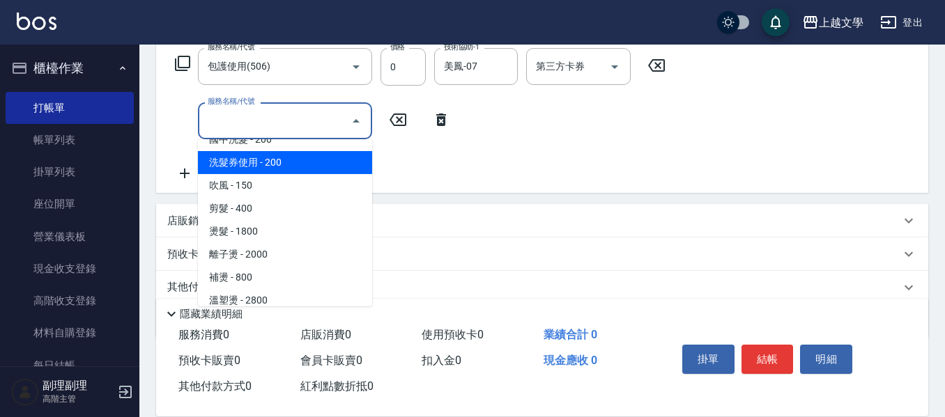
scroll to position [139, 0]
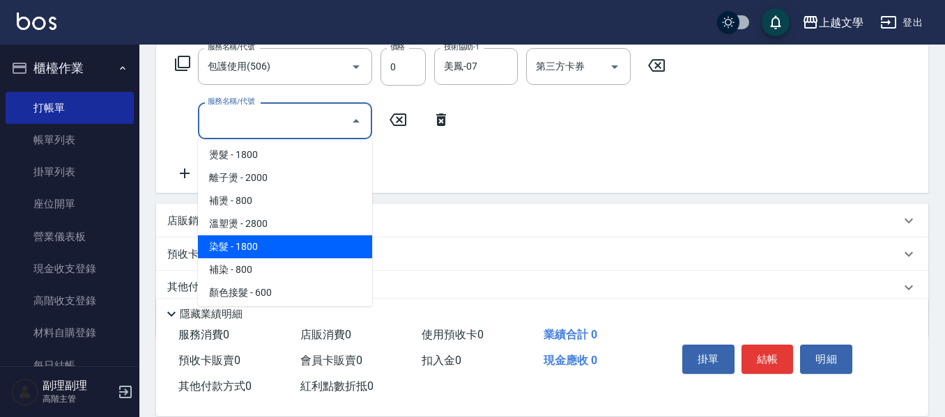
click at [257, 255] on span "染髮 - 1800" at bounding box center [285, 246] width 174 height 23
type input "染髮(400)"
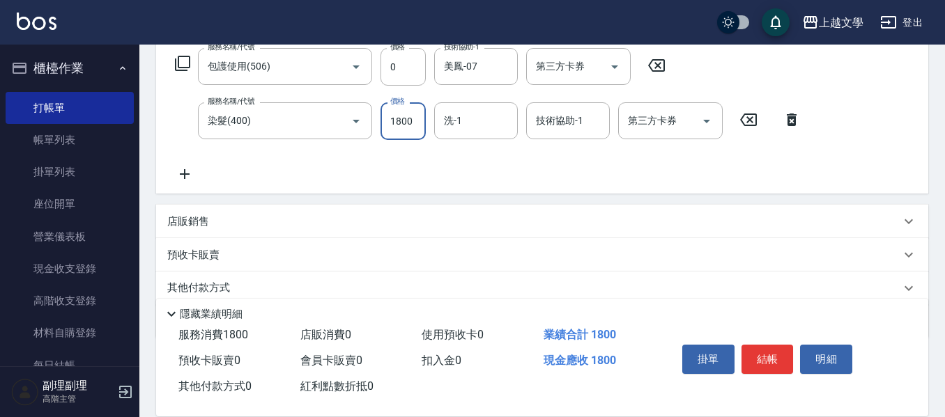
click at [391, 130] on input "1800" at bounding box center [402, 121] width 45 height 38
type input "2200"
type input "047"
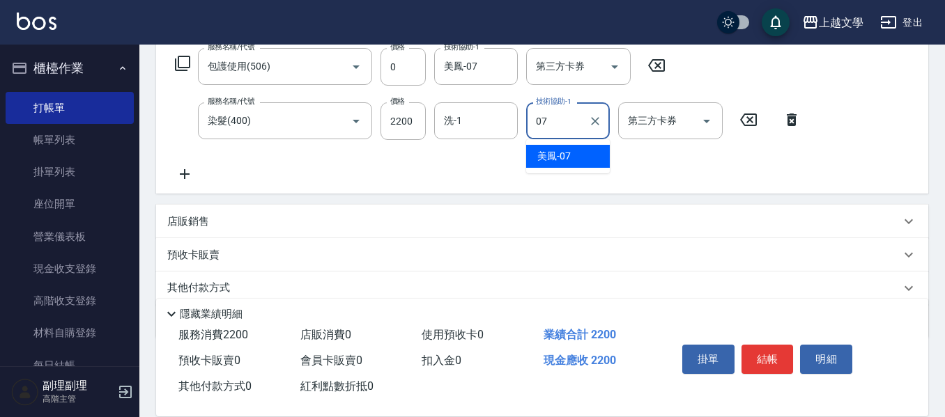
drag, startPoint x: 549, startPoint y: 164, endPoint x: 514, endPoint y: 163, distance: 34.8
click at [541, 164] on div "美鳳 -07" at bounding box center [568, 156] width 84 height 23
type input "美鳳-07"
click at [472, 127] on input "洗-1" at bounding box center [475, 121] width 71 height 24
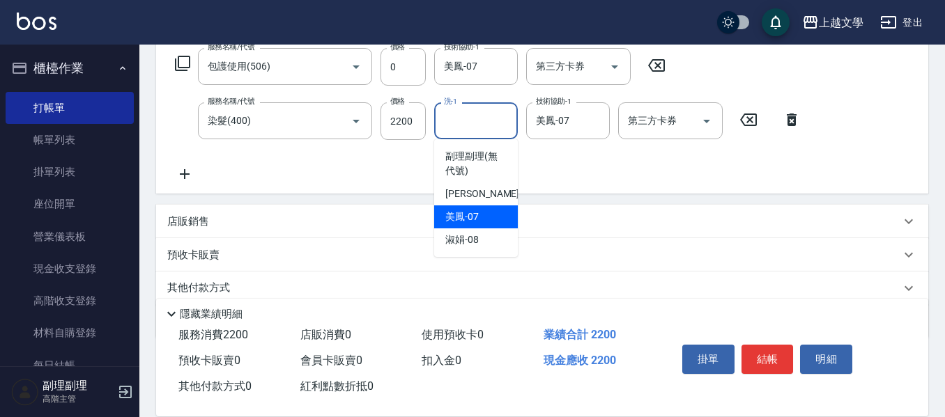
drag, startPoint x: 465, startPoint y: 218, endPoint x: 417, endPoint y: 218, distance: 48.1
click at [465, 219] on span "美鳳 -07" at bounding box center [461, 217] width 33 height 15
type input "美鳳-07"
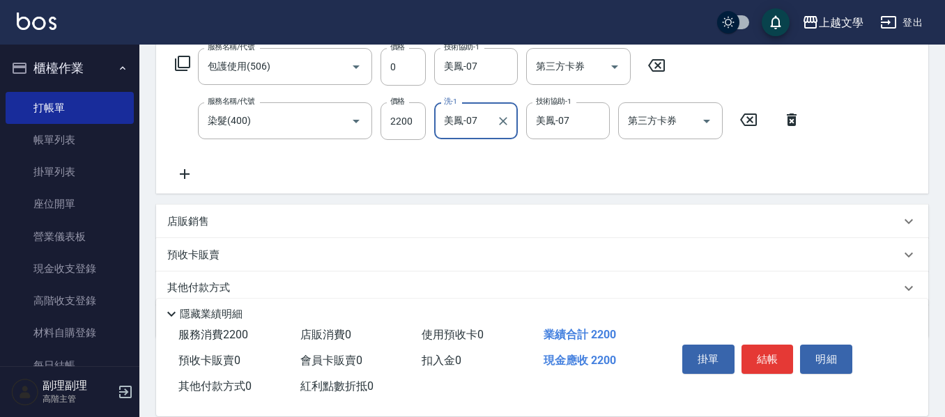
click at [187, 174] on icon at bounding box center [185, 174] width 10 height 10
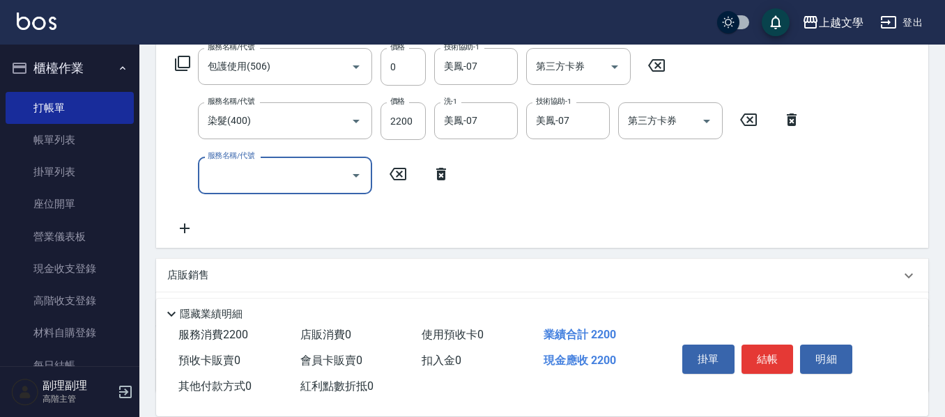
click at [215, 173] on input "服務名稱/代號" at bounding box center [274, 175] width 141 height 24
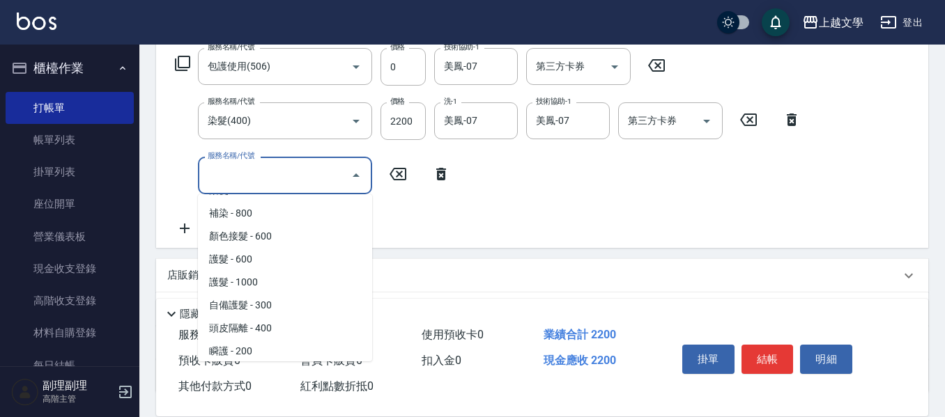
scroll to position [348, 0]
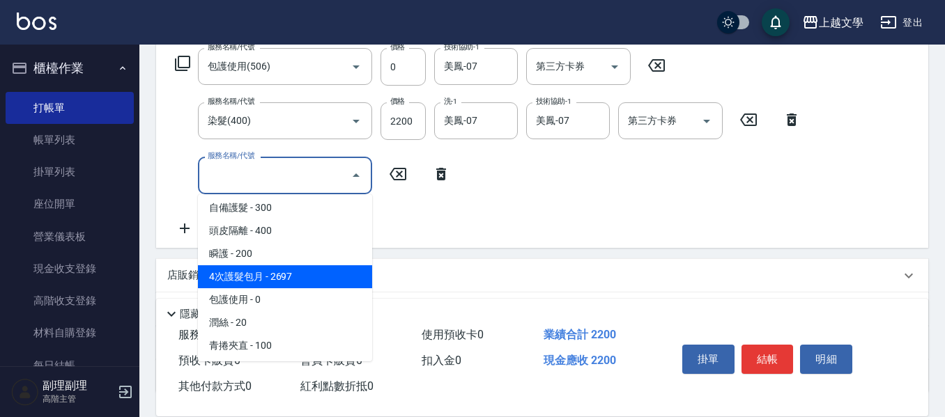
click at [267, 281] on span "4次護髮包月 - 2697" at bounding box center [285, 276] width 174 height 23
type input "4次護髮包月(505)"
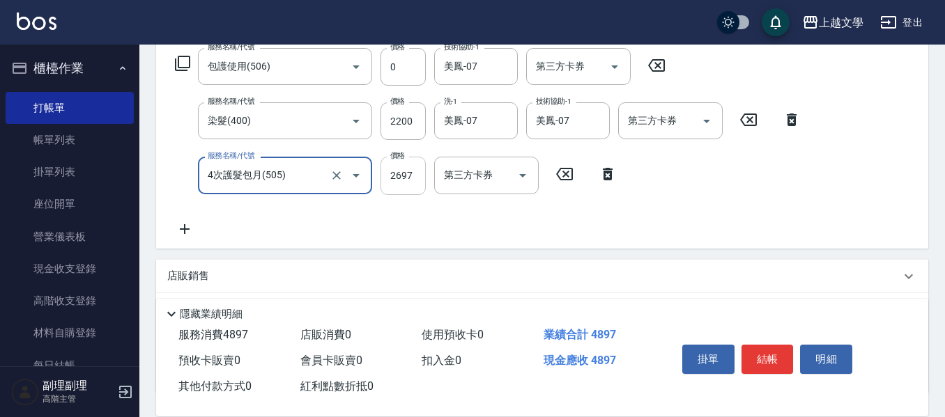
click at [396, 180] on input "2697" at bounding box center [402, 176] width 45 height 38
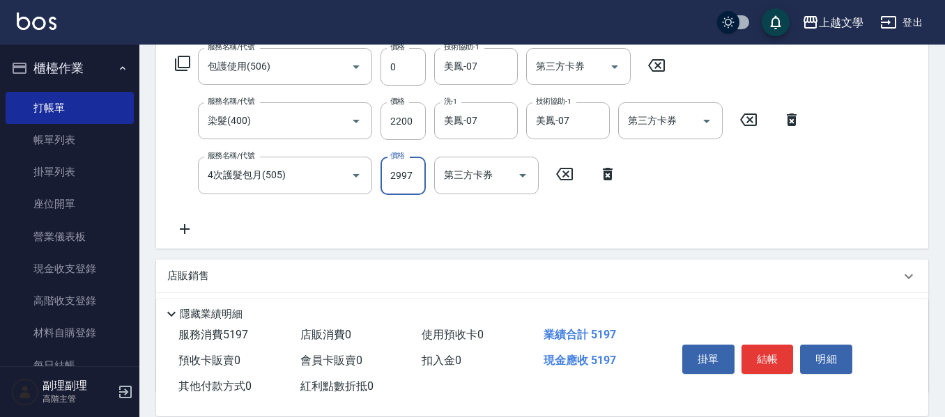
type input "2997"
click at [186, 227] on icon at bounding box center [184, 229] width 35 height 17
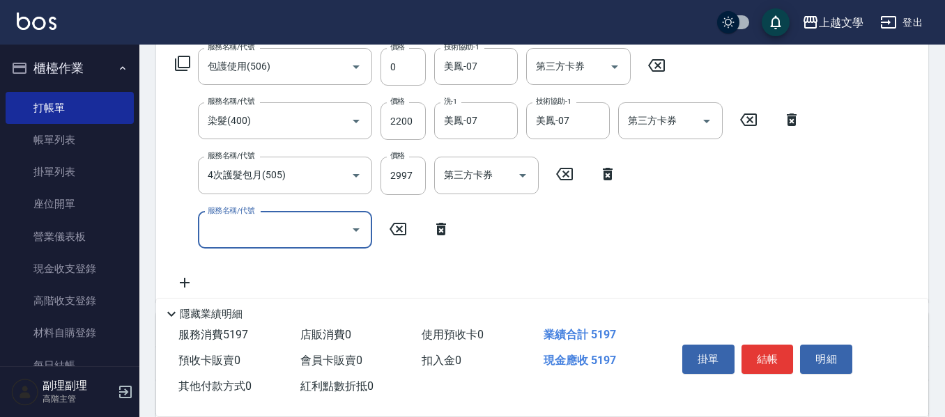
click at [245, 228] on input "服務名稱/代號" at bounding box center [274, 230] width 141 height 24
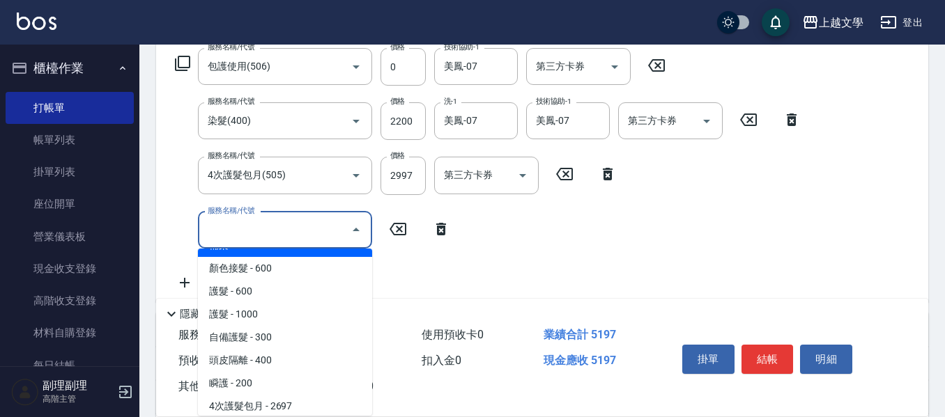
scroll to position [279, 0]
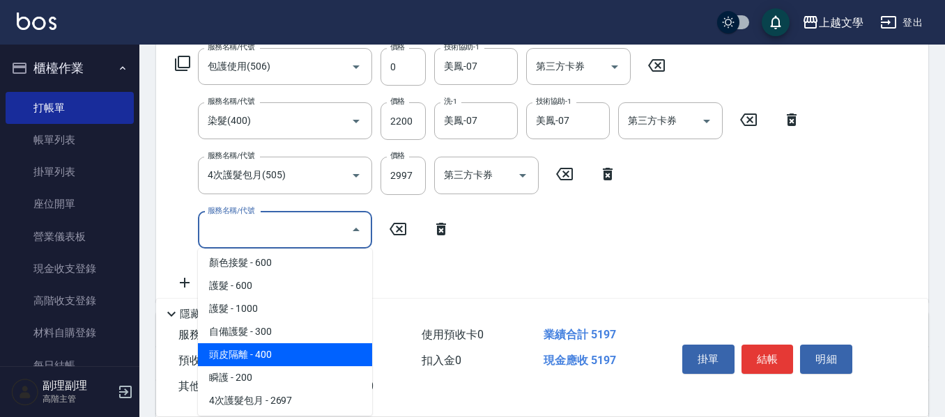
click at [282, 361] on span "頭皮隔離 - 400" at bounding box center [285, 354] width 174 height 23
type input "頭皮隔離(503)"
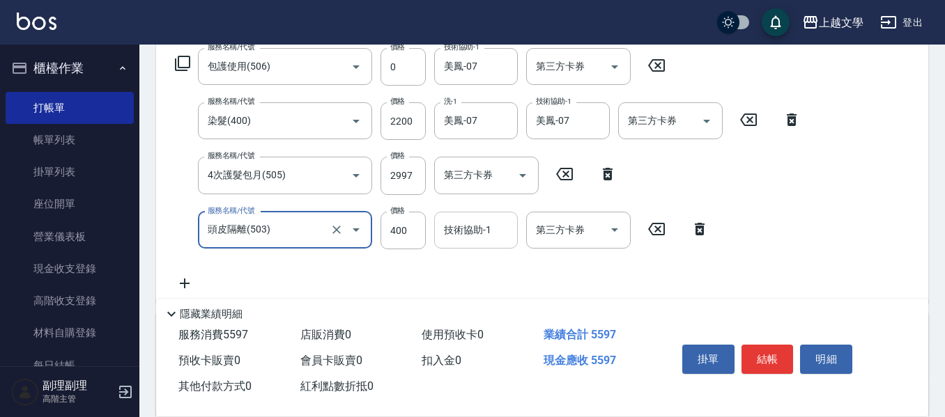
drag, startPoint x: 451, startPoint y: 228, endPoint x: 467, endPoint y: 245, distance: 22.7
click at [453, 231] on input "技術協助-1" at bounding box center [475, 230] width 71 height 24
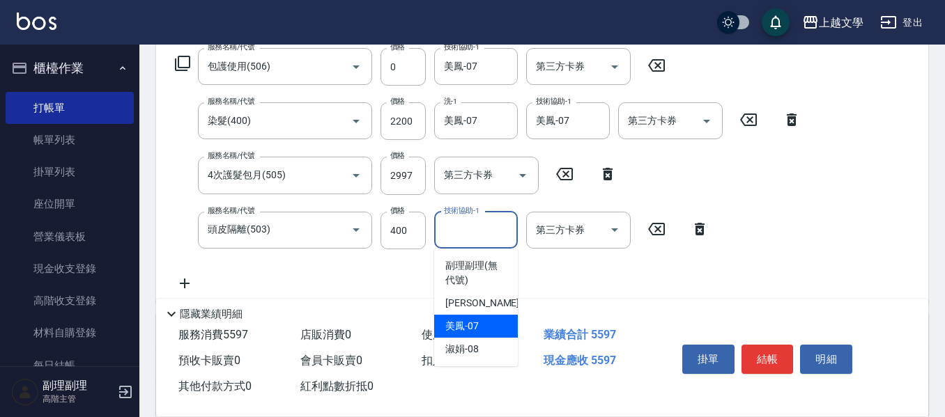
click at [492, 331] on div "美鳳 -07" at bounding box center [476, 326] width 84 height 23
type input "美鳳-07"
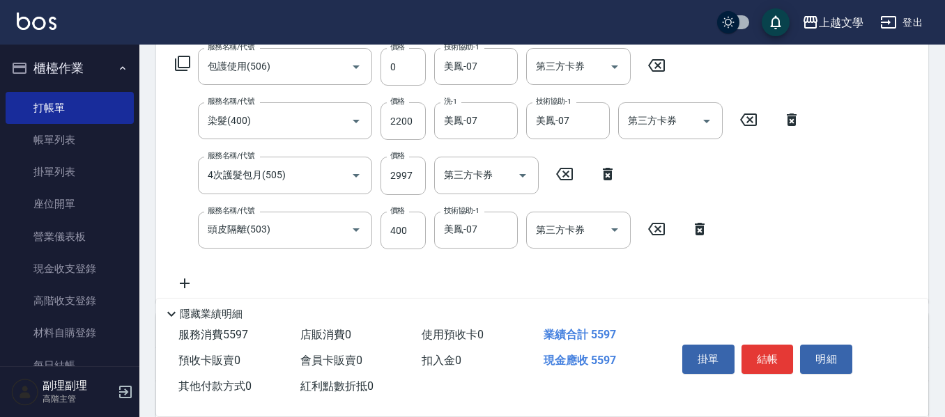
click at [740, 366] on div "掛單 結帳 明細" at bounding box center [767, 361] width 182 height 44
click at [746, 360] on button "結帳" at bounding box center [767, 359] width 52 height 29
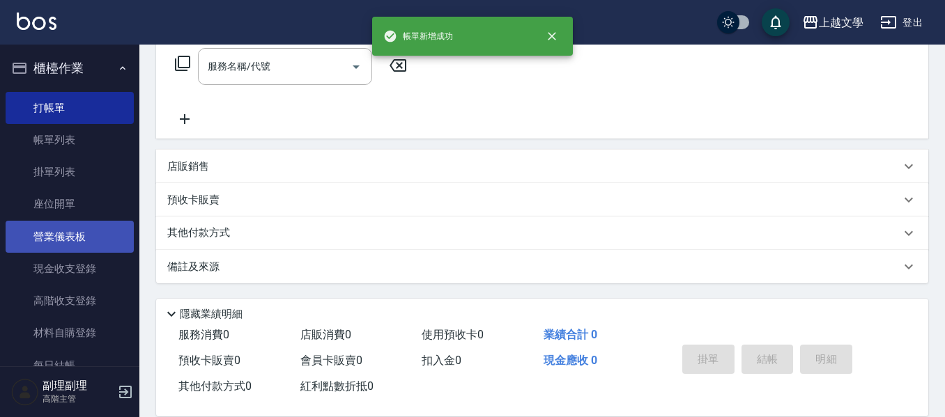
scroll to position [0, 0]
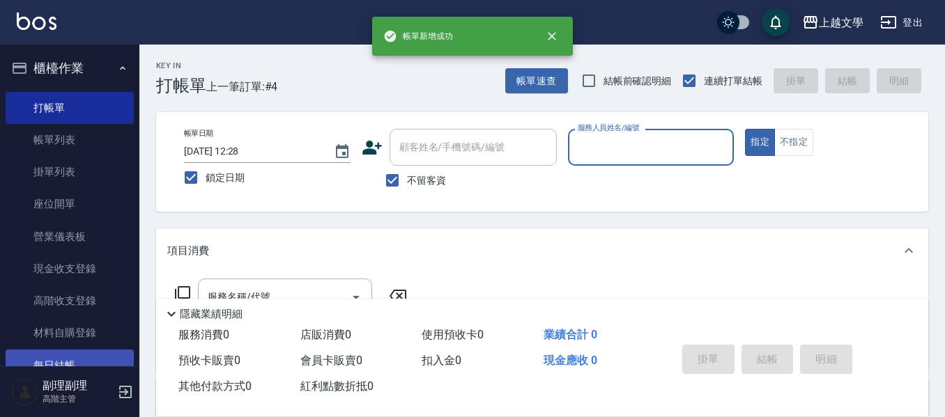
click at [56, 365] on link "每日結帳" at bounding box center [70, 366] width 128 height 32
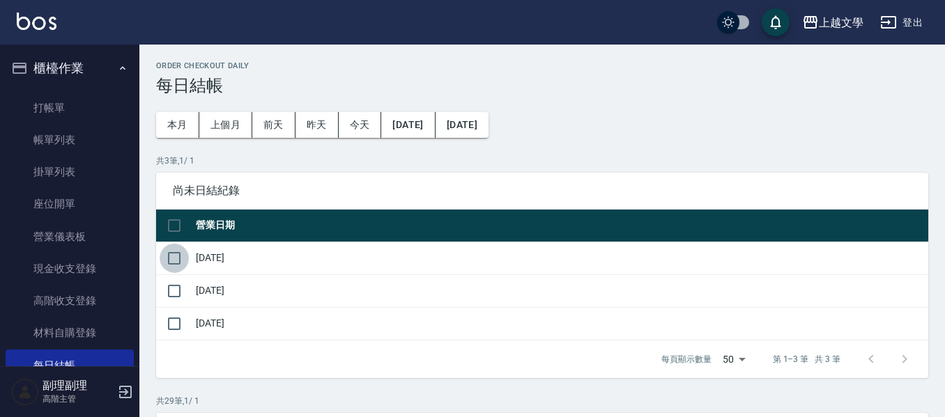
click at [173, 256] on input "checkbox" at bounding box center [174, 258] width 29 height 29
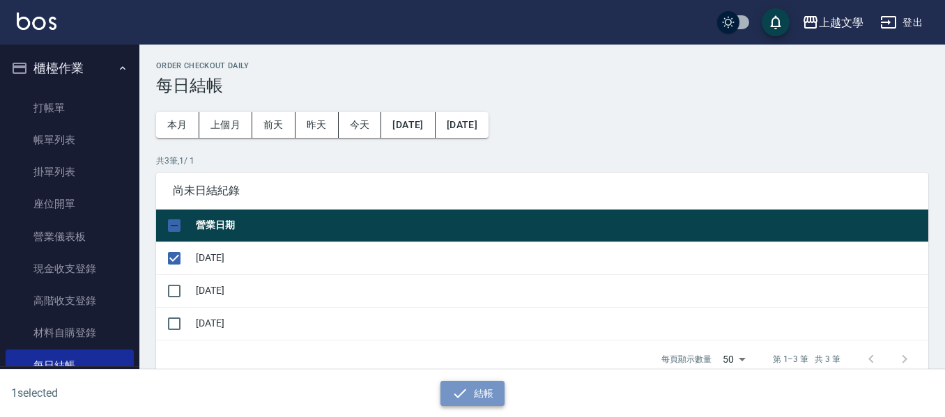
click at [474, 401] on button "結帳" at bounding box center [472, 394] width 65 height 26
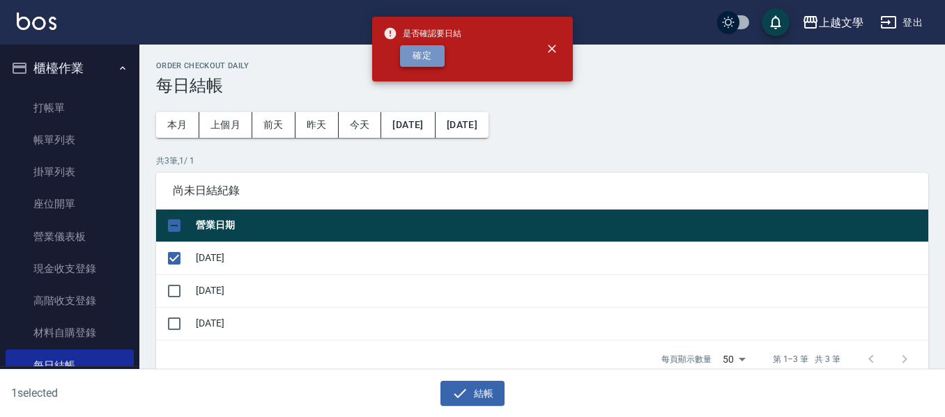
click at [432, 57] on button "確定" at bounding box center [422, 56] width 45 height 22
checkbox input "false"
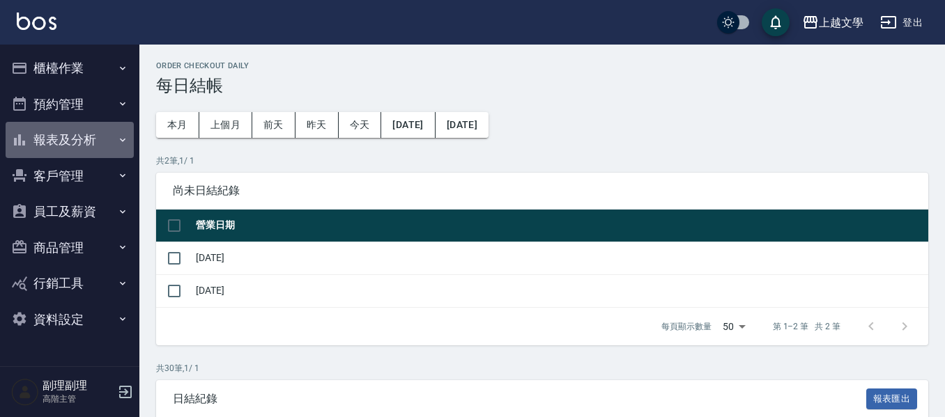
click at [77, 146] on button "報表及分析" at bounding box center [70, 140] width 128 height 36
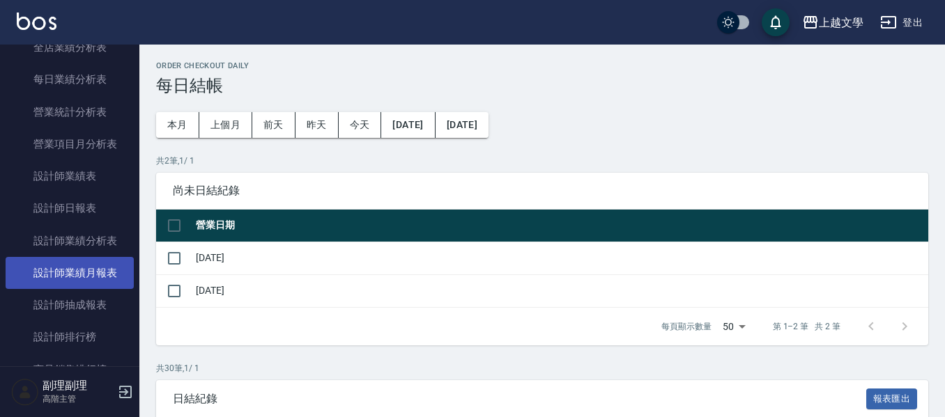
scroll to position [488, 0]
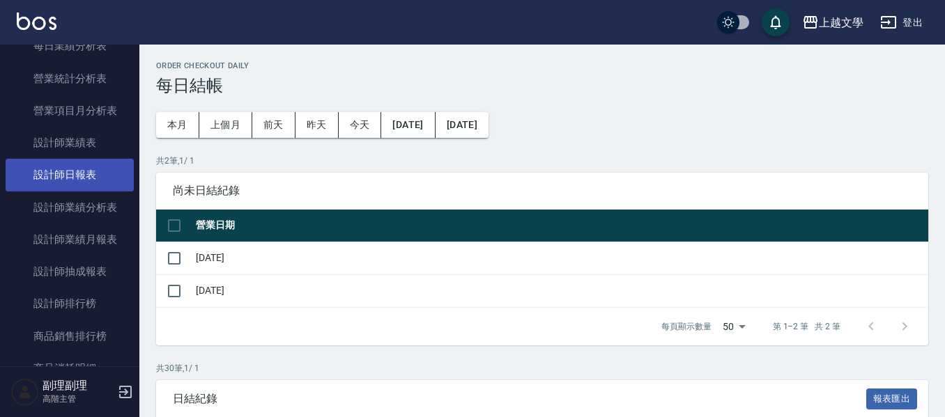
click at [94, 187] on link "設計師日報表" at bounding box center [70, 175] width 128 height 32
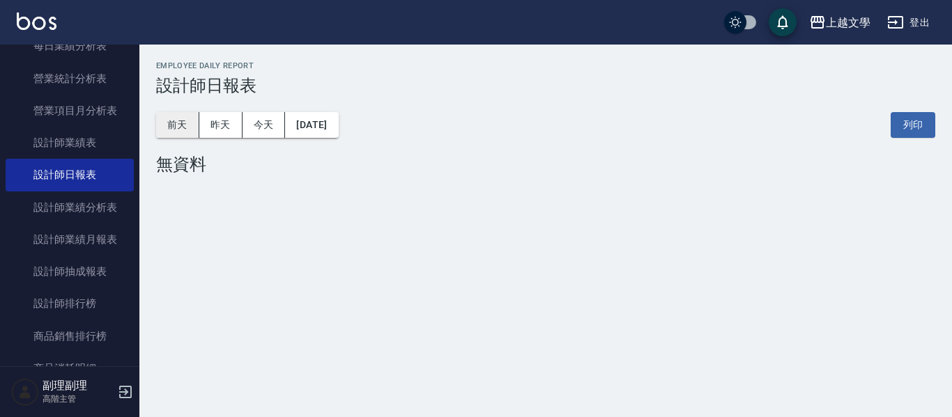
click at [191, 120] on button "前天" at bounding box center [177, 125] width 43 height 26
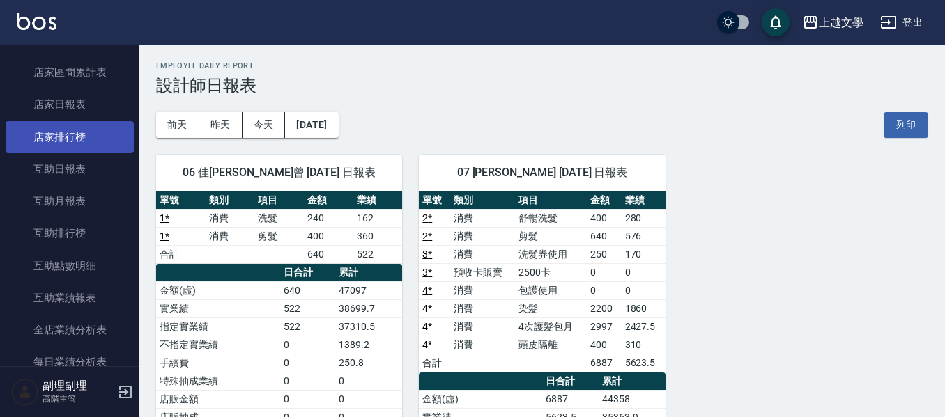
scroll to position [139, 0]
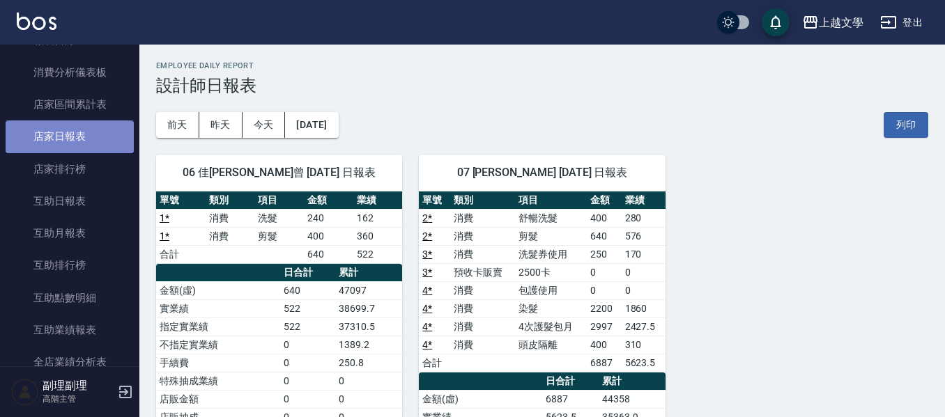
click at [79, 135] on link "店家日報表" at bounding box center [70, 137] width 128 height 32
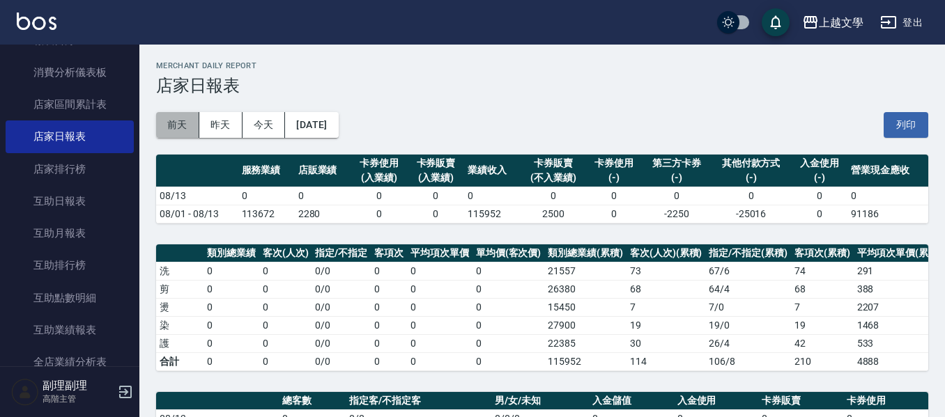
drag, startPoint x: 170, startPoint y: 112, endPoint x: 185, endPoint y: 121, distance: 16.8
click at [172, 112] on button "前天" at bounding box center [177, 125] width 43 height 26
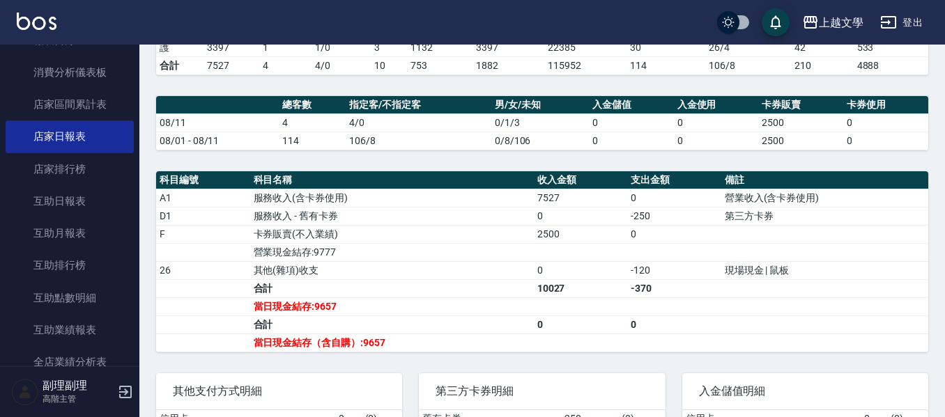
scroll to position [196, 0]
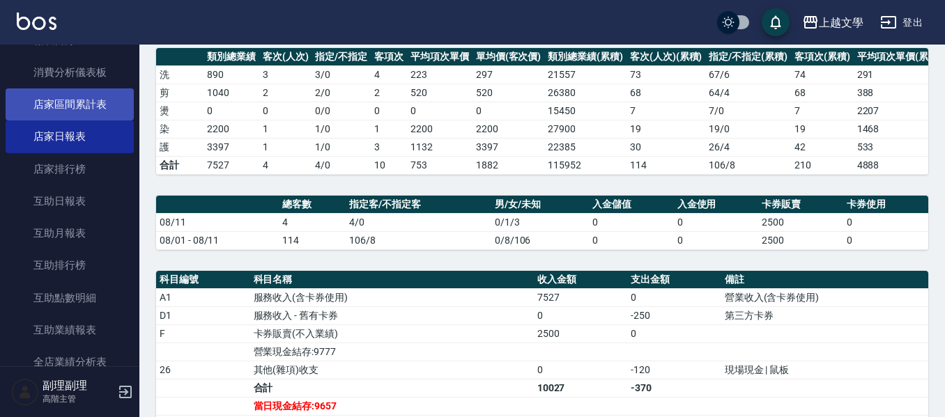
click at [99, 108] on link "店家區間累計表" at bounding box center [70, 104] width 128 height 32
